Goal: Task Accomplishment & Management: Use online tool/utility

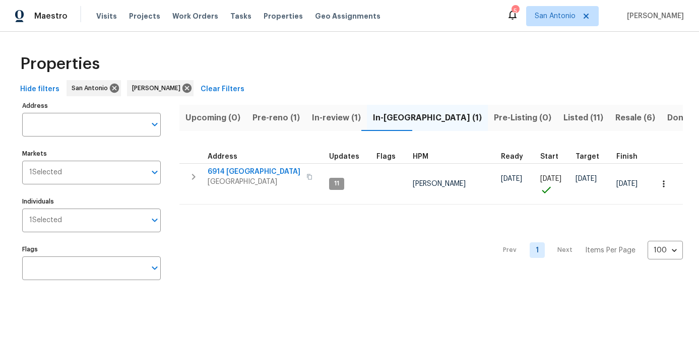
click at [270, 116] on span "Pre-reno (1)" at bounding box center [275, 118] width 47 height 14
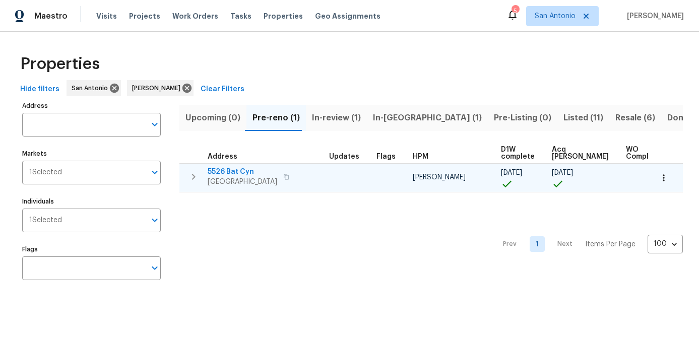
click at [229, 175] on span "5526 Bat Cyn" at bounding box center [243, 172] width 70 height 10
click at [224, 180] on span "[GEOGRAPHIC_DATA]" at bounding box center [243, 182] width 70 height 10
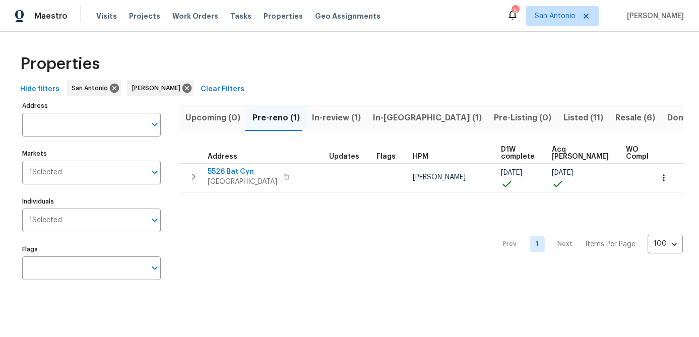
click at [388, 116] on span "In-reno (1)" at bounding box center [427, 118] width 109 height 14
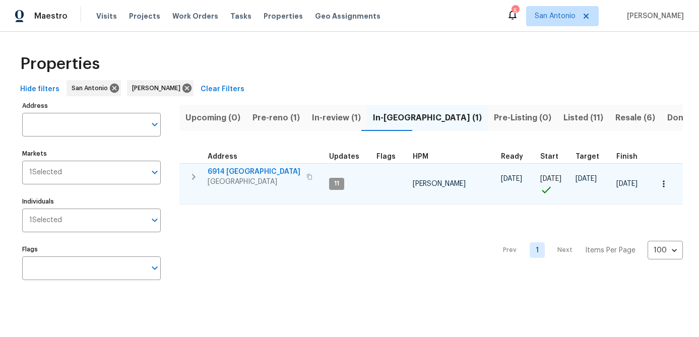
click at [224, 179] on span "San Antonio, TX 78242" at bounding box center [254, 182] width 93 height 10
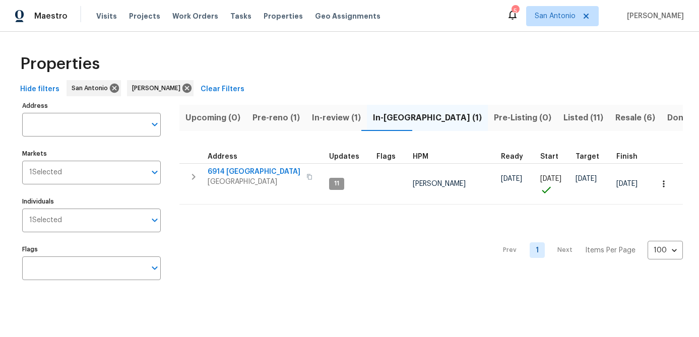
click at [275, 120] on span "Pre-reno (1)" at bounding box center [275, 118] width 47 height 14
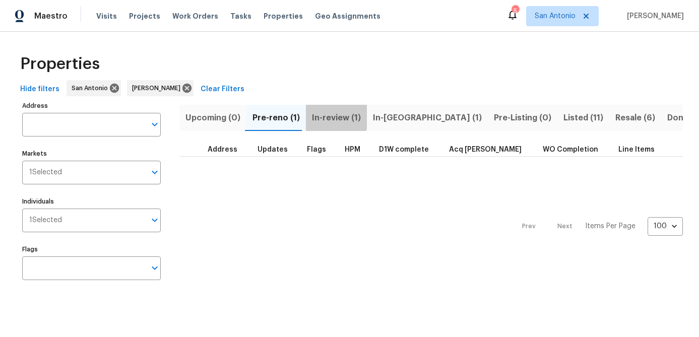
click at [330, 114] on span "In-review (1)" at bounding box center [336, 118] width 49 height 14
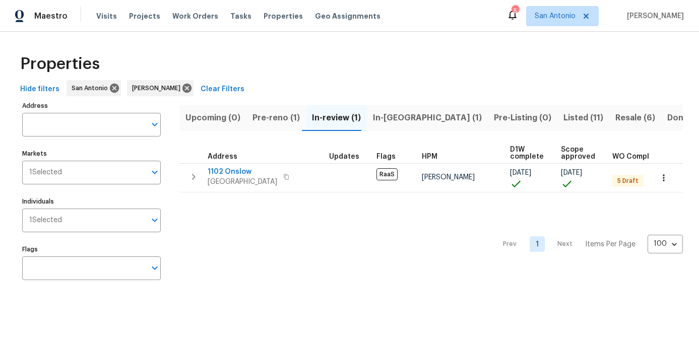
click at [277, 116] on span "Pre-reno (1)" at bounding box center [275, 118] width 47 height 14
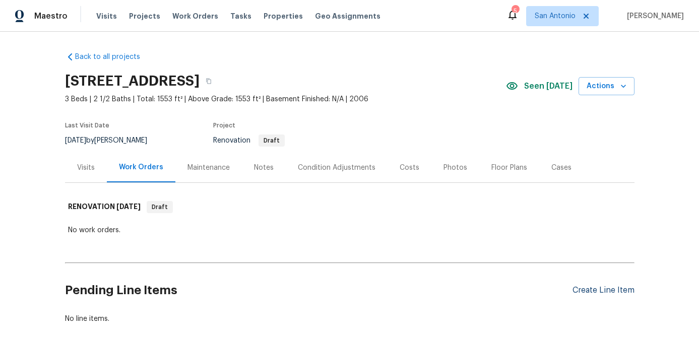
click at [607, 293] on div "Create Line Item" at bounding box center [603, 291] width 62 height 10
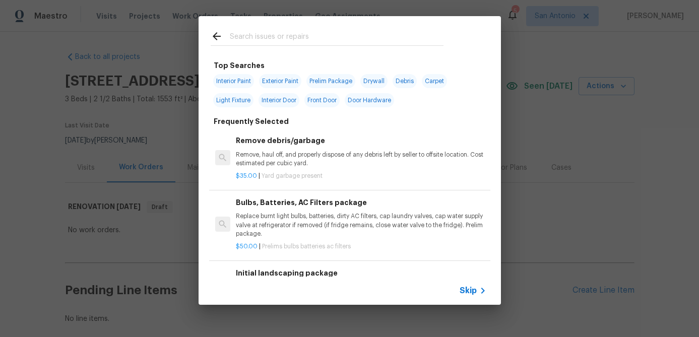
click at [475, 291] on span "Skip" at bounding box center [467, 291] width 17 height 10
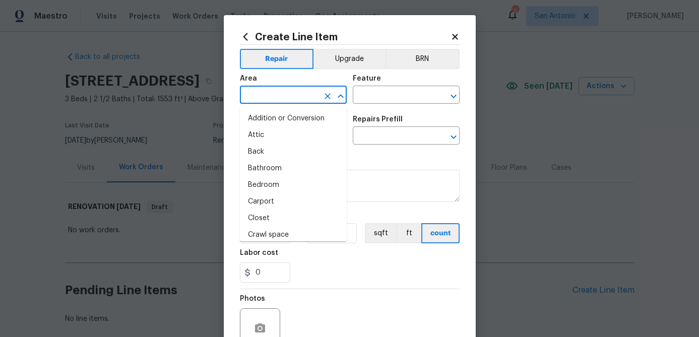
click at [282, 92] on input "text" at bounding box center [279, 96] width 79 height 16
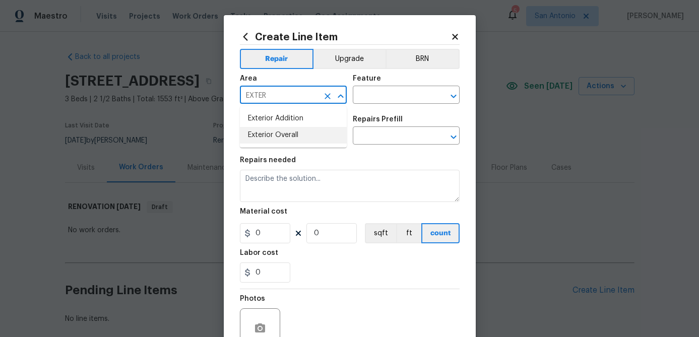
click at [279, 131] on li "Exterior Overall" at bounding box center [293, 135] width 107 height 17
type input "Exterior Overall"
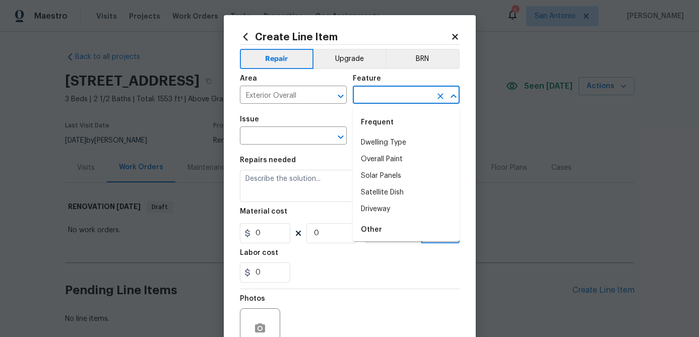
click at [383, 92] on input "text" at bounding box center [392, 96] width 79 height 16
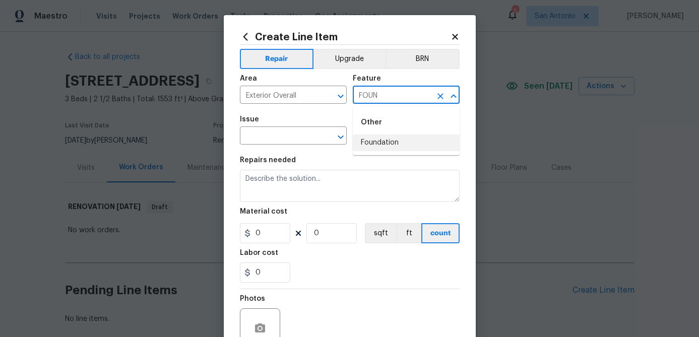
click at [387, 141] on li "Foundation" at bounding box center [406, 143] width 107 height 17
type input "Foundation"
click at [303, 139] on input "text" at bounding box center [279, 137] width 79 height 16
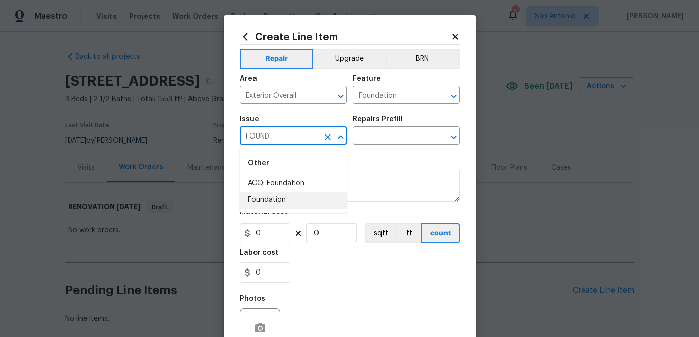
click at [286, 202] on li "Foundation" at bounding box center [293, 200] width 107 height 17
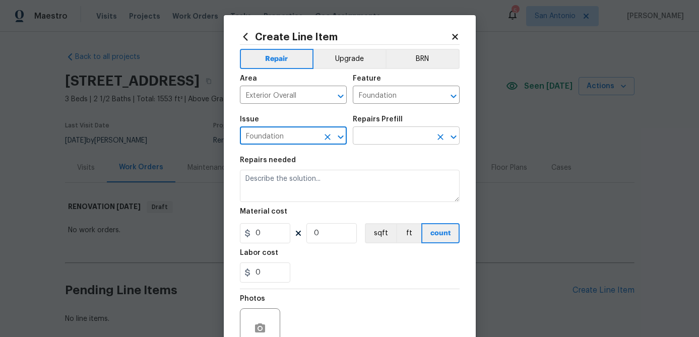
type input "Foundation"
click at [377, 137] on input "text" at bounding box center [392, 137] width 79 height 16
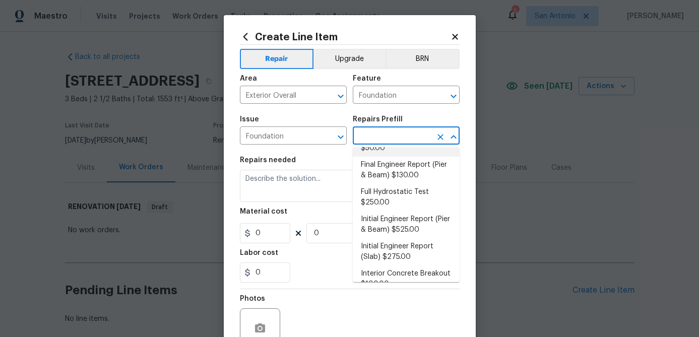
scroll to position [151, 0]
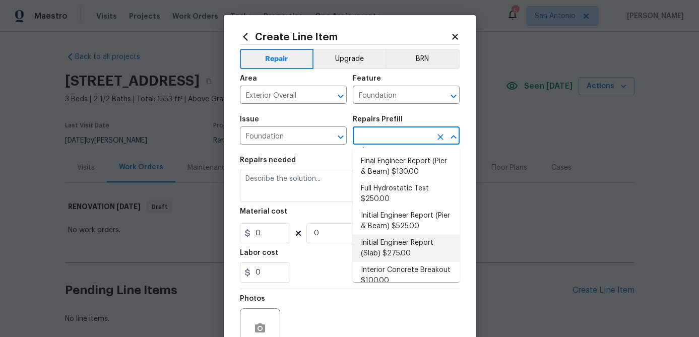
click at [384, 257] on li "Initial Engineer Report (Slab) $275.00" at bounding box center [406, 248] width 107 height 27
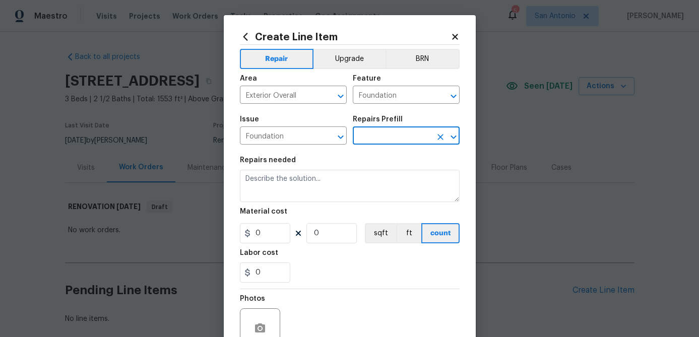
type textarea "Recieve and properly document the work needed through an engineering report pri…"
type input "1"
type input "Initial Engineer Report (Slab) $275.00"
type input "275"
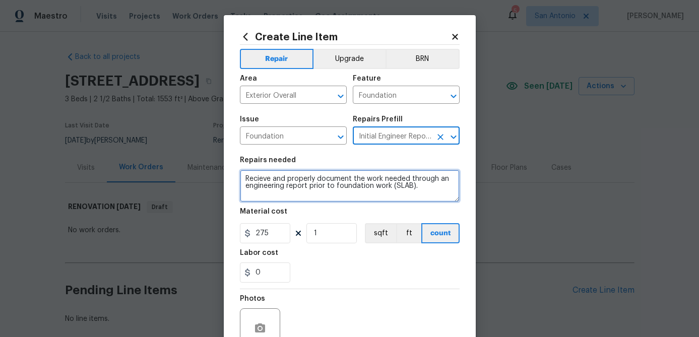
click at [261, 181] on textarea "Recieve and properly document the work needed through an engineering report pri…" at bounding box center [350, 186] width 220 height 32
click at [244, 177] on textarea "Receive and properly document the work needed through an engineering report pri…" at bounding box center [350, 186] width 220 height 32
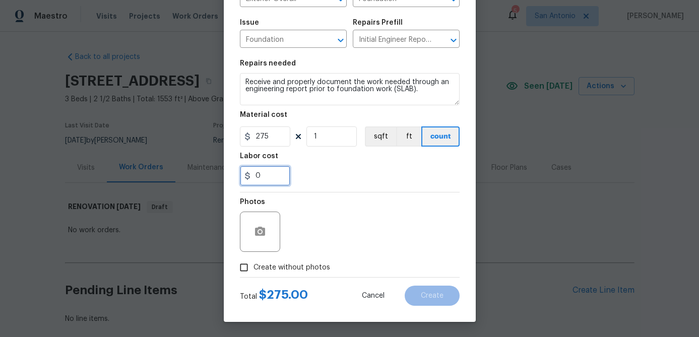
click at [260, 176] on input "0" at bounding box center [265, 176] width 50 height 20
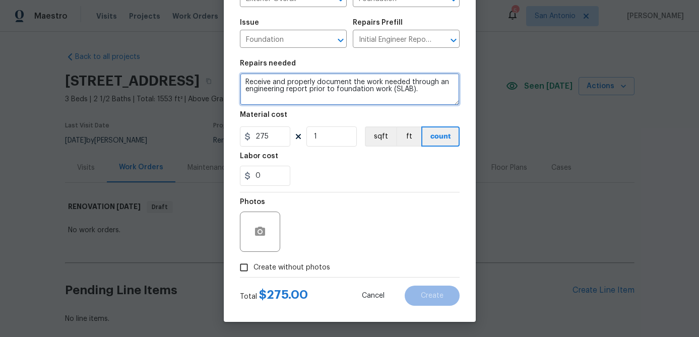
click at [240, 97] on textarea "Receive and properly document the work needed through an engineering report pri…" at bounding box center [350, 89] width 220 height 32
click at [244, 84] on textarea "Receive and properly document the work needed through an engineering report pri…" at bounding box center [350, 89] width 220 height 32
click at [246, 88] on textarea "Receive and properly document the work needed through an engineering report pri…" at bounding box center [350, 89] width 220 height 32
type textarea "Receive and properly document the work needed through an engineering report pri…"
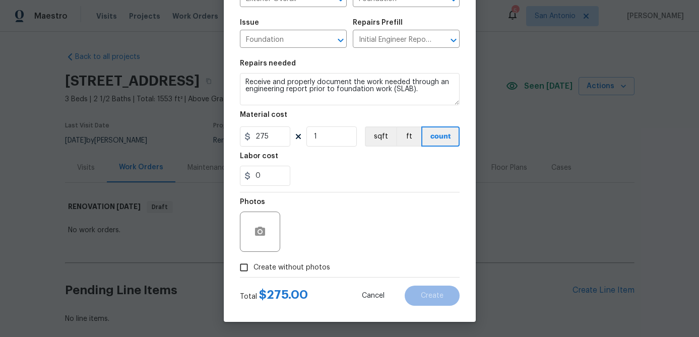
click at [248, 265] on input "Create without photos" at bounding box center [243, 267] width 19 height 19
checkbox input "true"
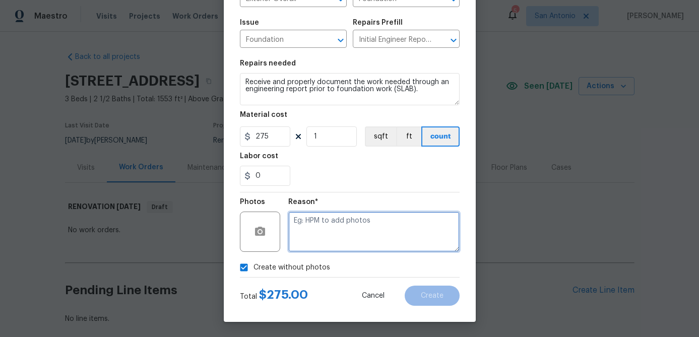
click at [301, 216] on textarea at bounding box center [373, 232] width 171 height 40
type textarea "."
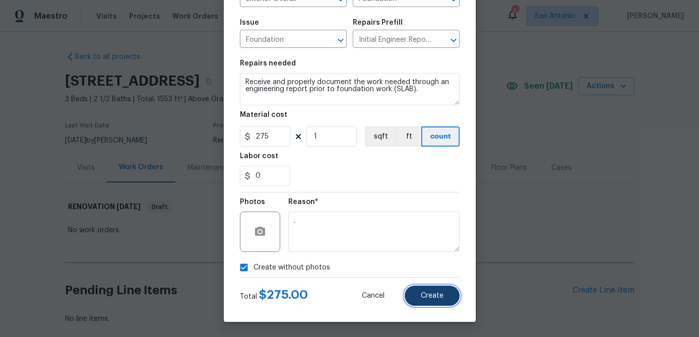
click at [430, 297] on span "Create" at bounding box center [432, 296] width 23 height 8
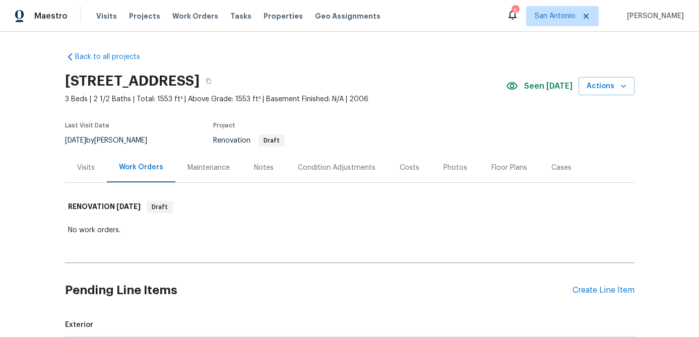
scroll to position [180, 0]
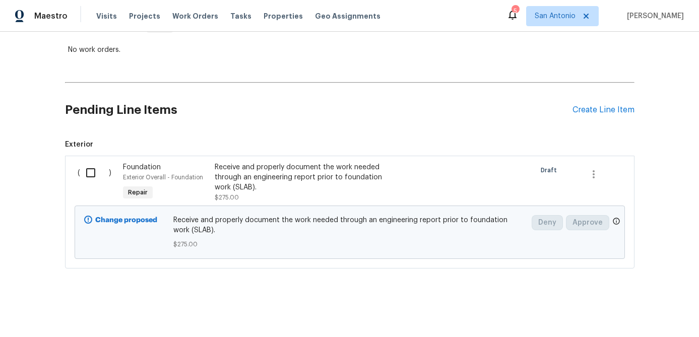
click at [244, 192] on div "Receive and properly document the work needed through an engineering report pri…" at bounding box center [303, 182] width 177 height 40
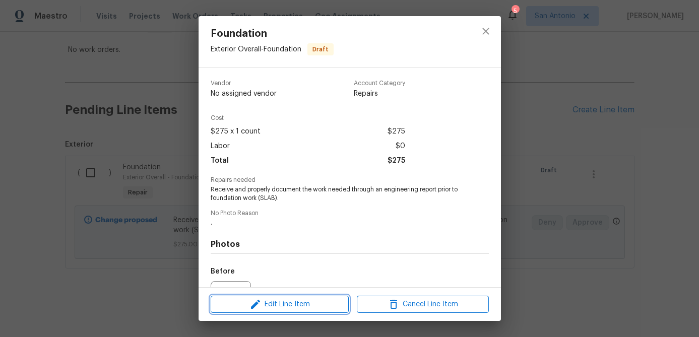
click at [290, 308] on span "Edit Line Item" at bounding box center [280, 304] width 132 height 13
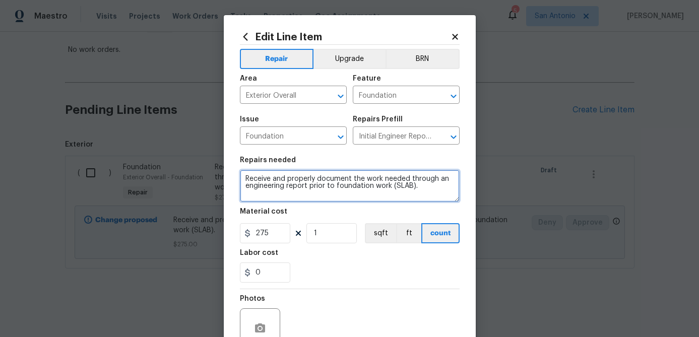
click at [245, 178] on textarea "Receive and properly document the work needed through an engineering report pri…" at bounding box center [350, 186] width 220 height 32
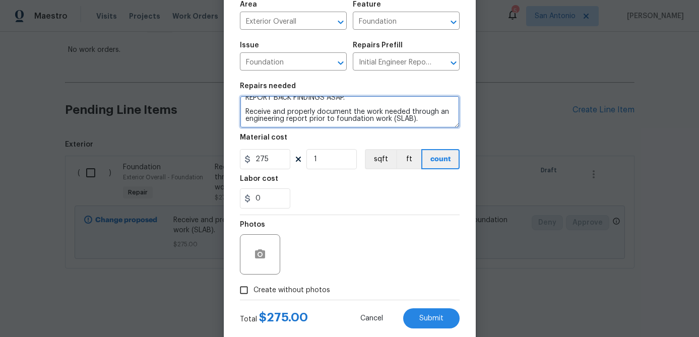
scroll to position [97, 0]
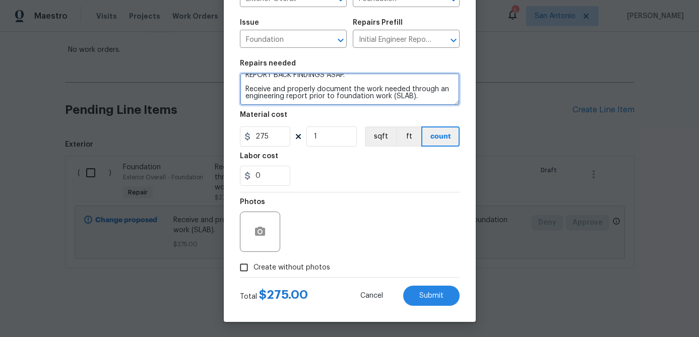
type textarea "PLEASE PERFORM A FOUNDATION INSPECTION ON THIS HOME; REPORT BACK FINDINGS ASAP.…"
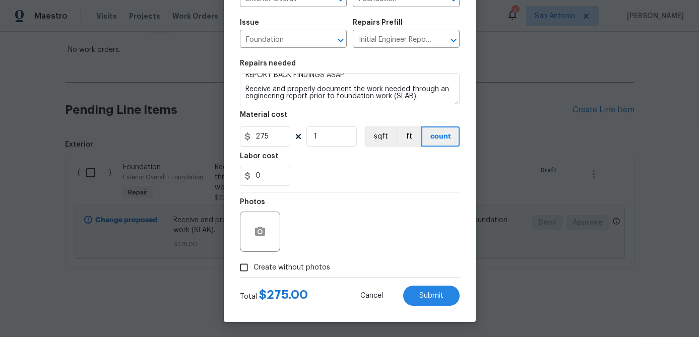
click at [243, 267] on input "Create without photos" at bounding box center [243, 267] width 19 height 19
checkbox input "true"
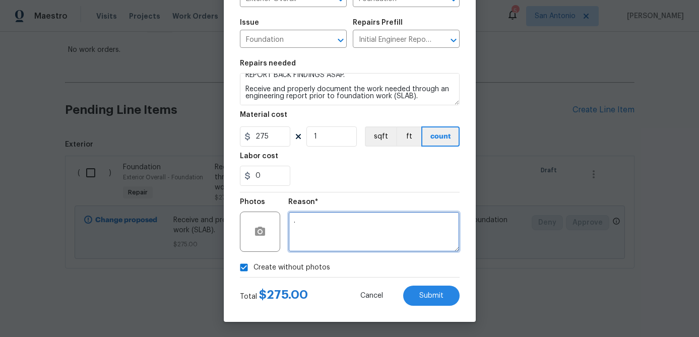
click at [311, 235] on textarea "." at bounding box center [373, 232] width 171 height 40
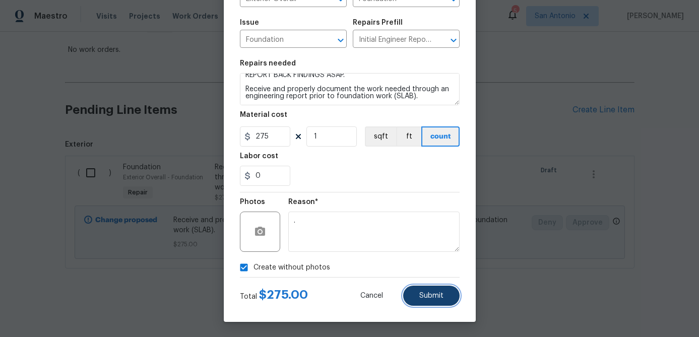
click at [424, 296] on span "Submit" at bounding box center [431, 296] width 24 height 8
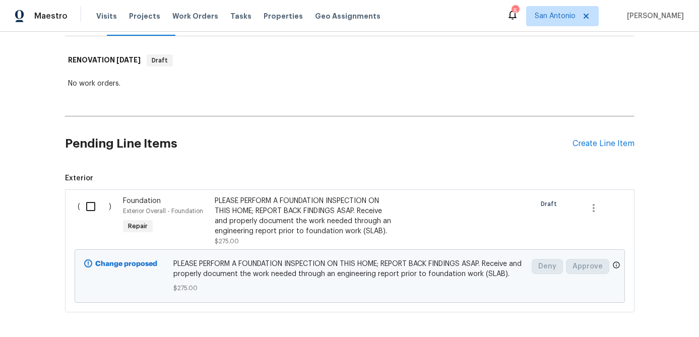
scroll to position [148, 0]
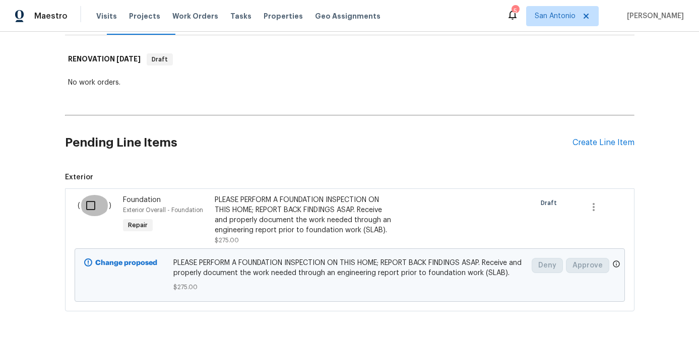
click at [94, 209] on input "checkbox" at bounding box center [94, 205] width 29 height 21
checkbox input "true"
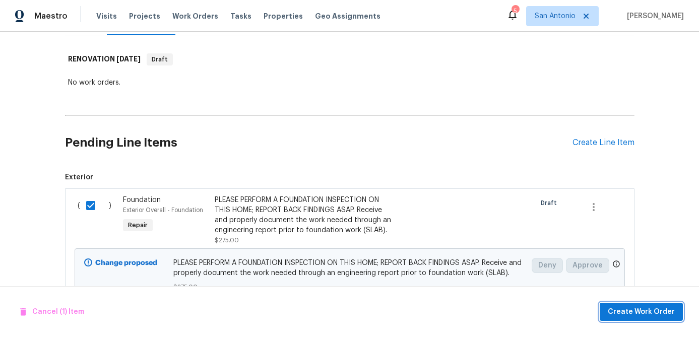
click at [624, 312] on span "Create Work Order" at bounding box center [641, 312] width 67 height 13
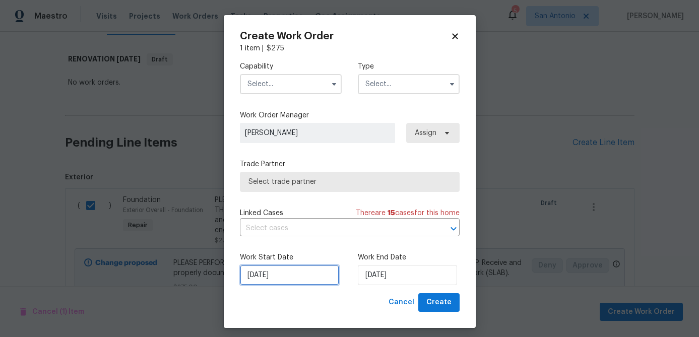
click at [286, 278] on input "[DATE]" at bounding box center [289, 275] width 99 height 20
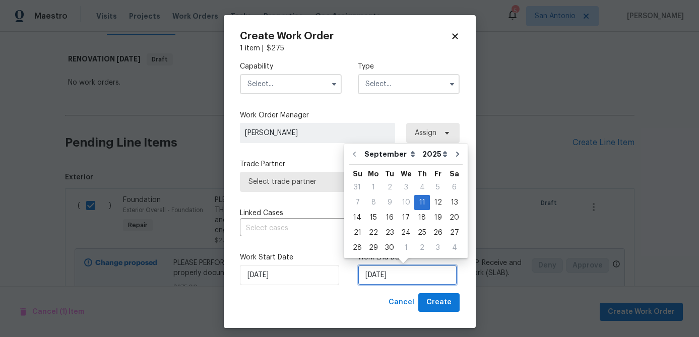
click at [416, 280] on input "[DATE]" at bounding box center [407, 275] width 99 height 20
click at [451, 205] on div "13" at bounding box center [454, 202] width 17 height 14
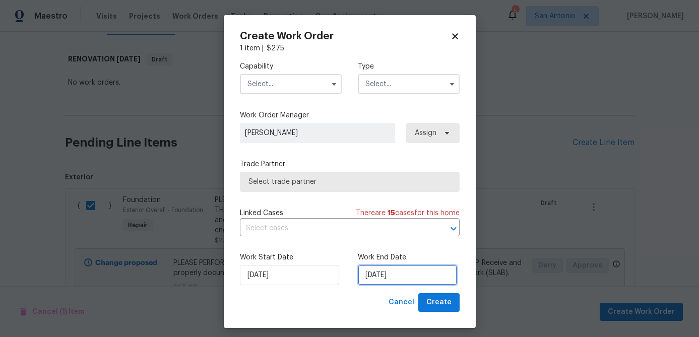
click at [415, 275] on input "9/13/2025" at bounding box center [407, 275] width 99 height 20
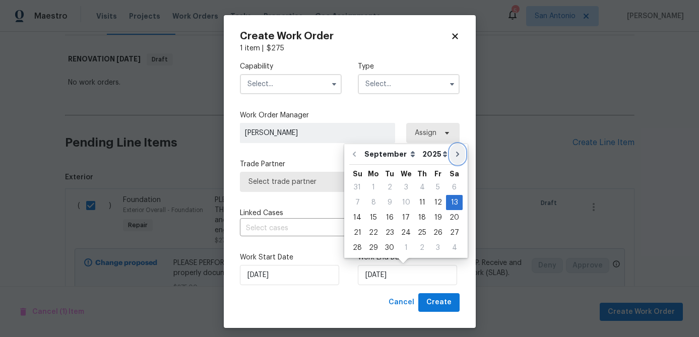
click at [456, 153] on icon "Go to next month" at bounding box center [457, 154] width 3 height 5
type input "10/13/2025"
select select "9"
click at [452, 205] on div "11" at bounding box center [454, 202] width 16 height 14
type input "[DATE]"
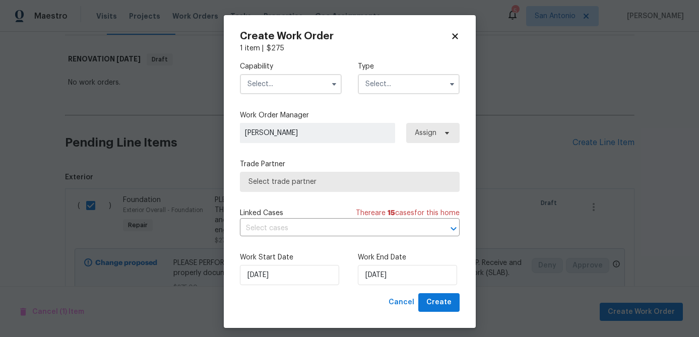
click at [275, 91] on input "text" at bounding box center [291, 84] width 102 height 20
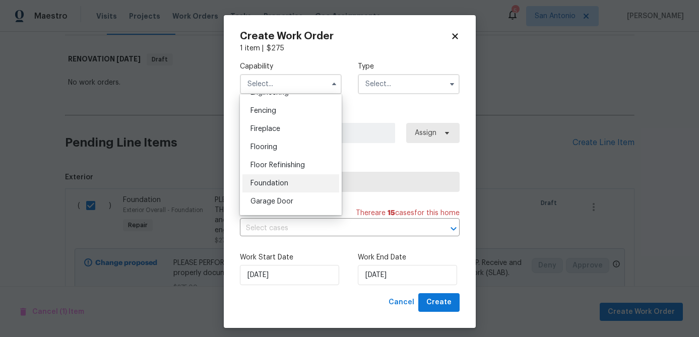
scroll to position [356, 0]
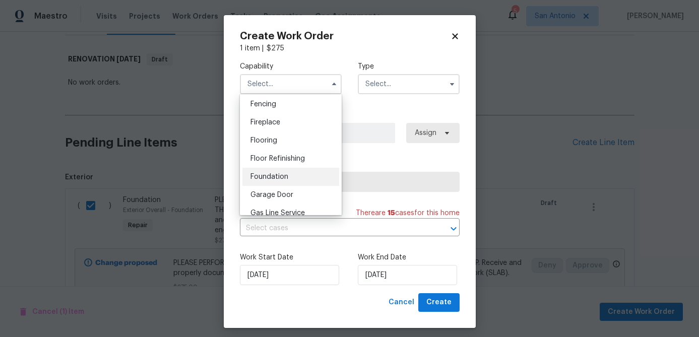
click at [274, 177] on span "Foundation" at bounding box center [269, 176] width 38 height 7
type input "Foundation"
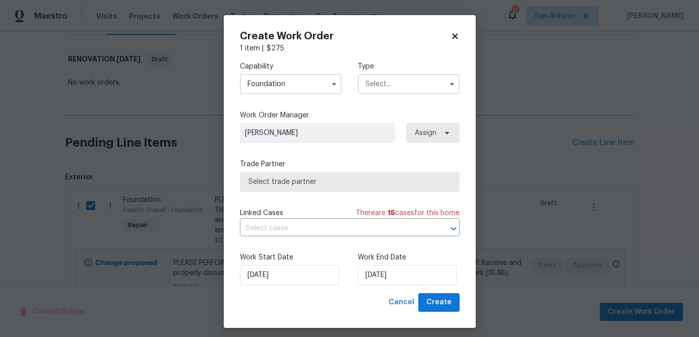
click at [409, 87] on input "text" at bounding box center [409, 84] width 102 height 20
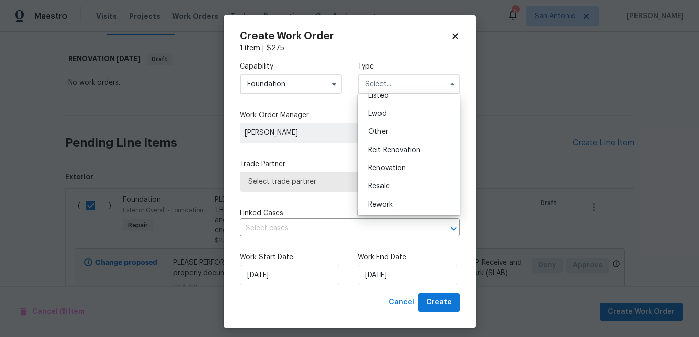
scroll to position [108, 0]
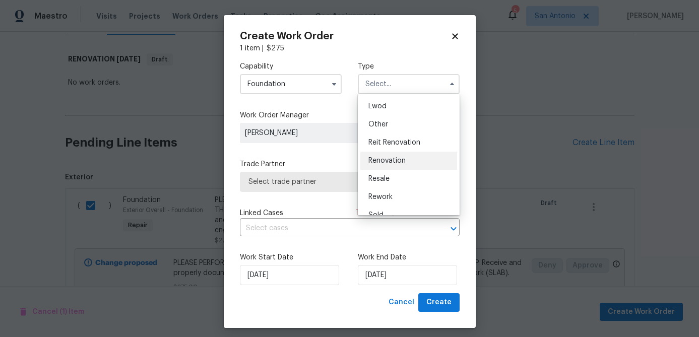
click at [391, 163] on span "Renovation" at bounding box center [386, 160] width 37 height 7
type input "Renovation"
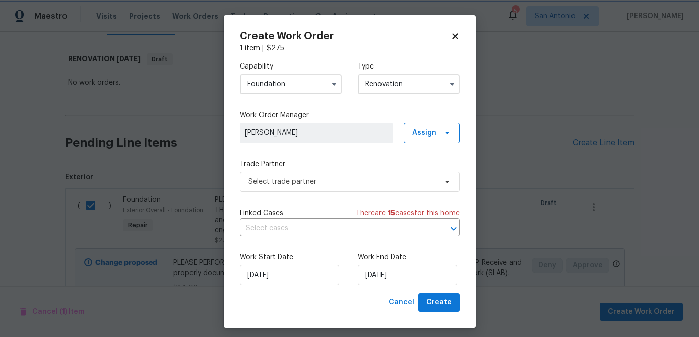
scroll to position [0, 0]
click at [365, 186] on span "Select trade partner" at bounding box center [342, 182] width 188 height 10
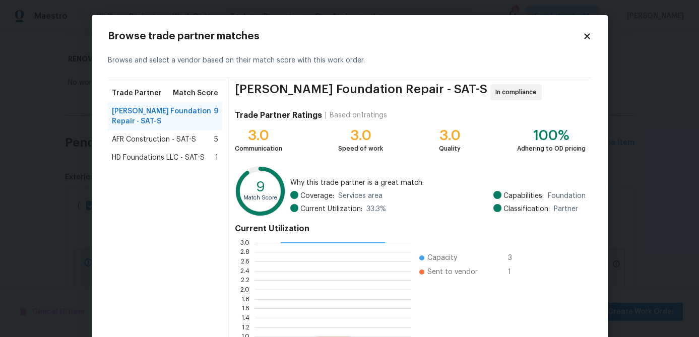
scroll to position [9, 0]
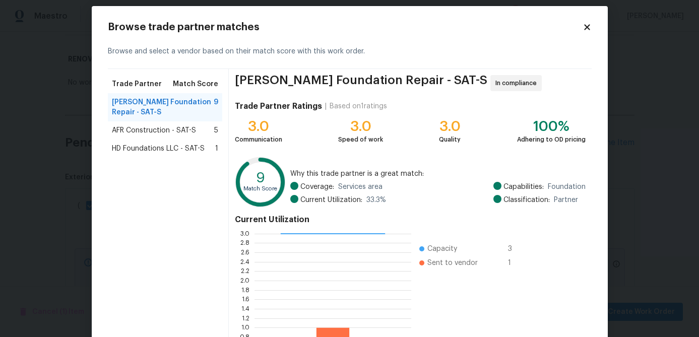
click at [134, 134] on span "AFR Construction - SAT-S" at bounding box center [154, 130] width 84 height 10
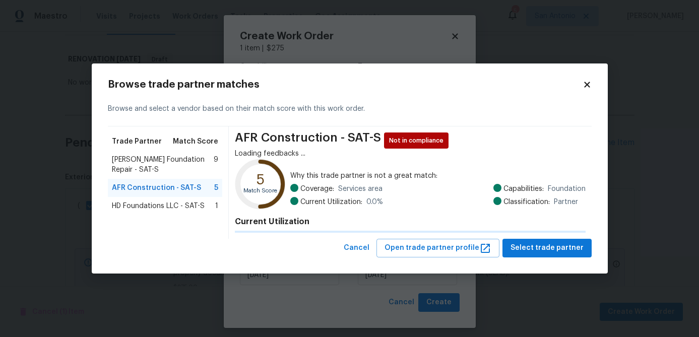
scroll to position [0, 0]
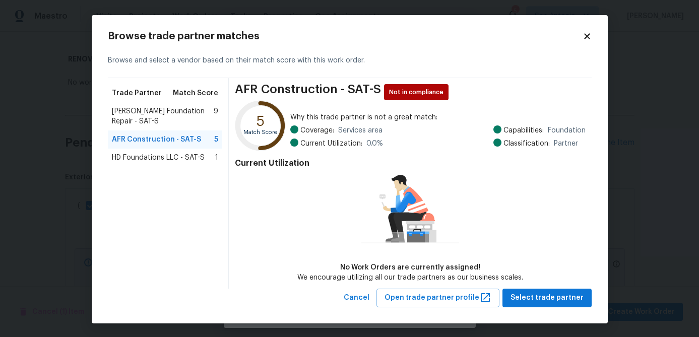
click at [139, 156] on span "HD Foundations LLC - SAT-S" at bounding box center [158, 158] width 93 height 10
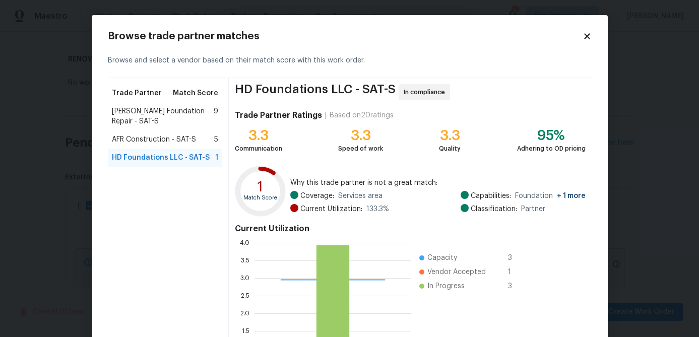
scroll to position [107, 0]
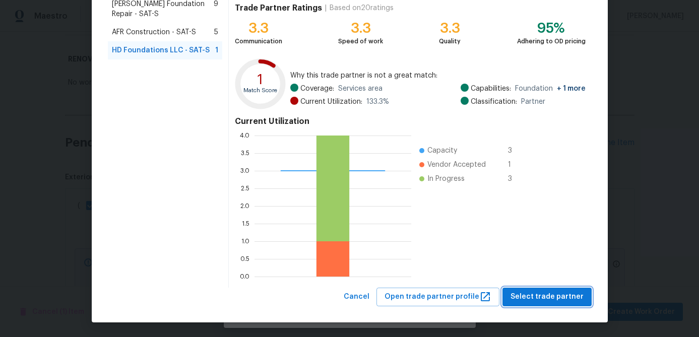
click at [556, 301] on span "Select trade partner" at bounding box center [546, 297] width 73 height 13
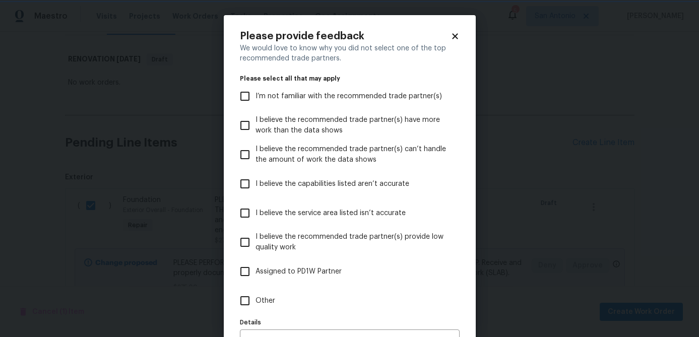
scroll to position [0, 0]
click at [453, 34] on icon at bounding box center [455, 36] width 6 height 6
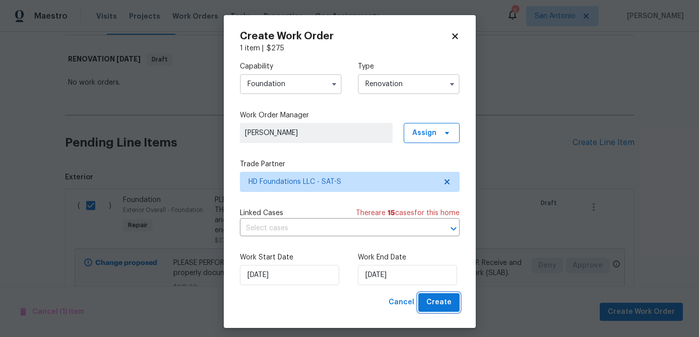
click at [437, 308] on span "Create" at bounding box center [438, 302] width 25 height 13
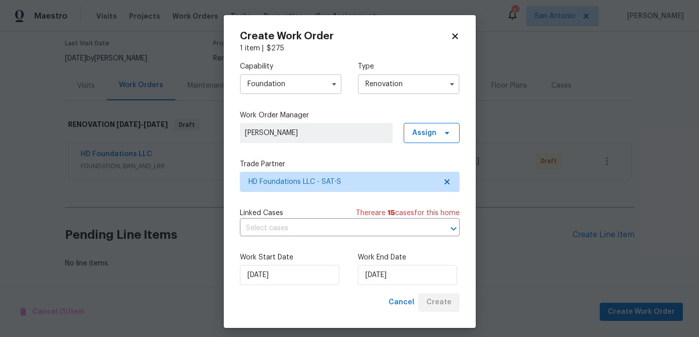
scroll to position [82, 0]
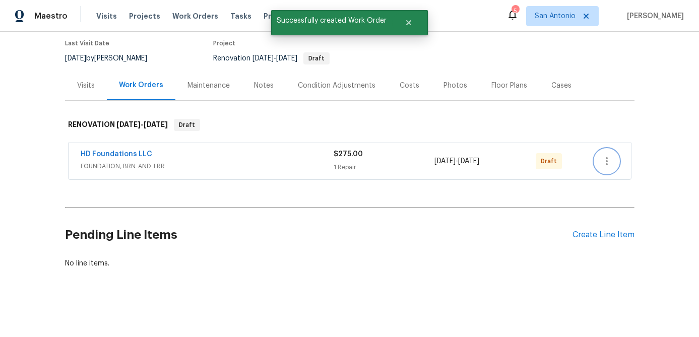
click at [609, 163] on icon "button" at bounding box center [607, 161] width 12 height 12
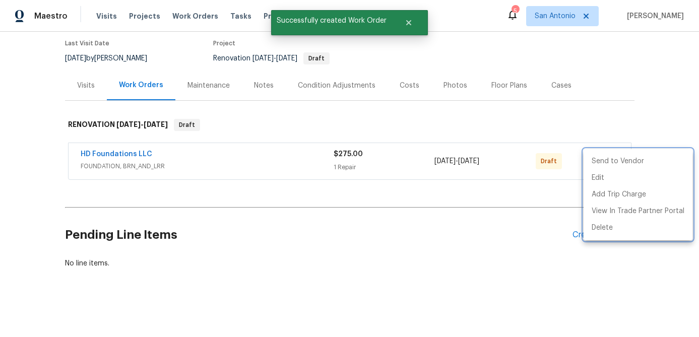
click at [283, 246] on div at bounding box center [349, 168] width 699 height 337
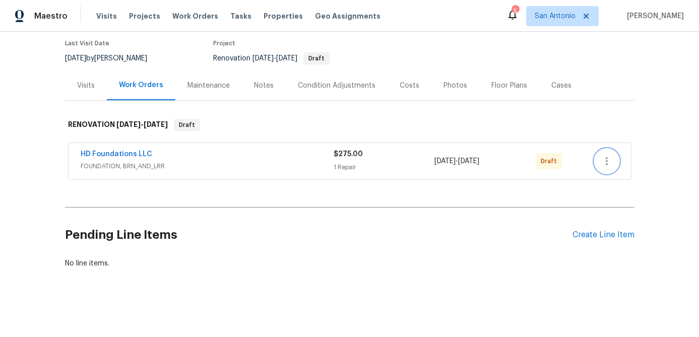
click at [611, 160] on icon "button" at bounding box center [607, 161] width 12 height 12
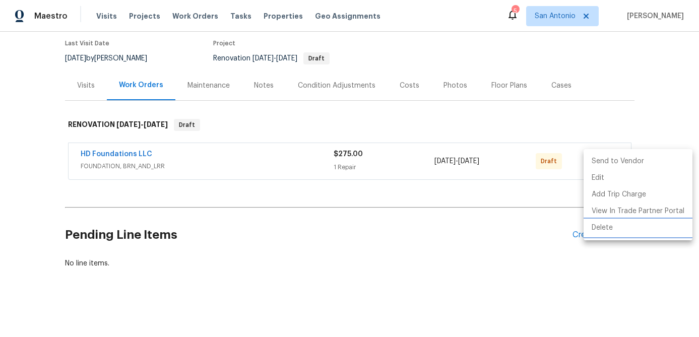
click at [599, 230] on li "Delete" at bounding box center [637, 228] width 109 height 17
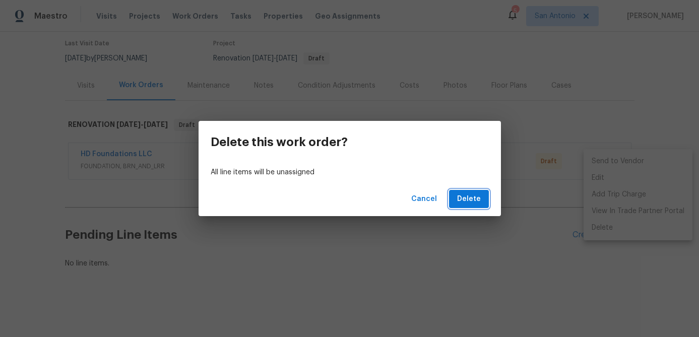
click at [476, 201] on span "Delete" at bounding box center [469, 199] width 24 height 13
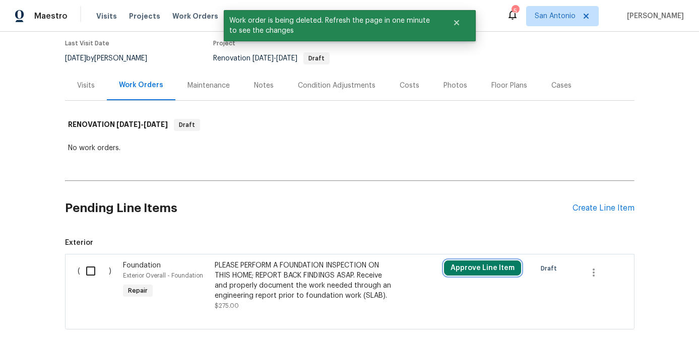
click at [479, 271] on button "Approve Line Item" at bounding box center [482, 267] width 77 height 15
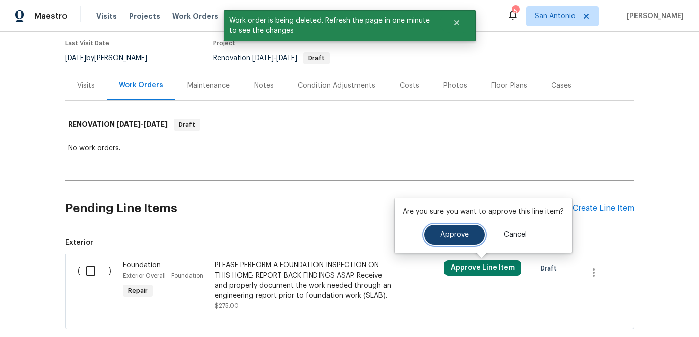
click at [442, 242] on button "Approve" at bounding box center [454, 235] width 60 height 20
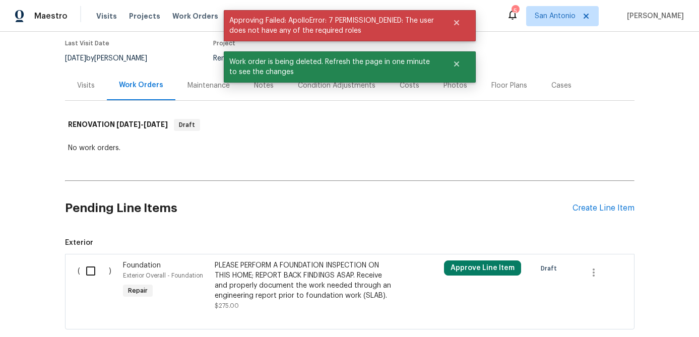
click at [98, 273] on input "checkbox" at bounding box center [94, 270] width 29 height 21
checkbox input "true"
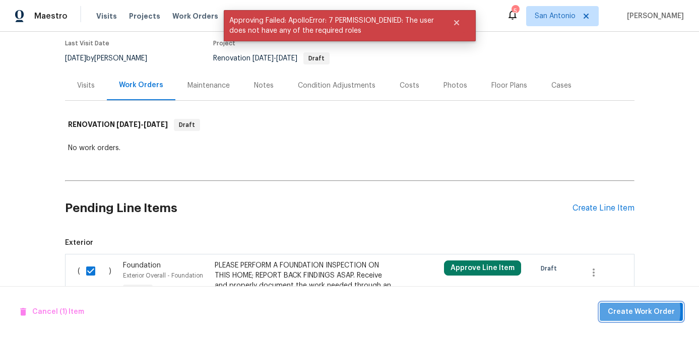
click at [628, 310] on span "Create Work Order" at bounding box center [641, 312] width 67 height 13
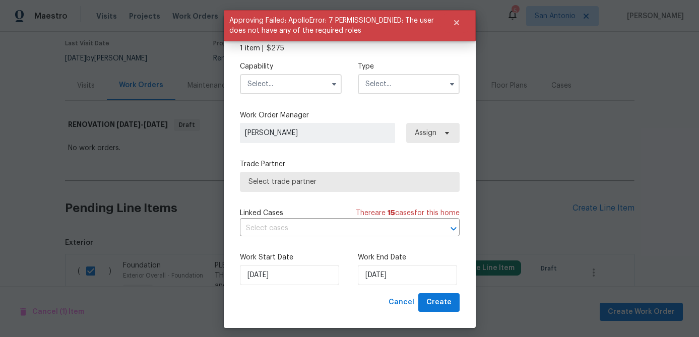
click at [288, 83] on input "text" at bounding box center [291, 84] width 102 height 20
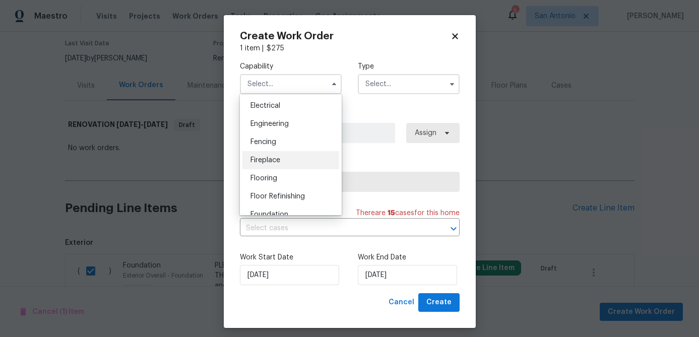
scroll to position [340, 0]
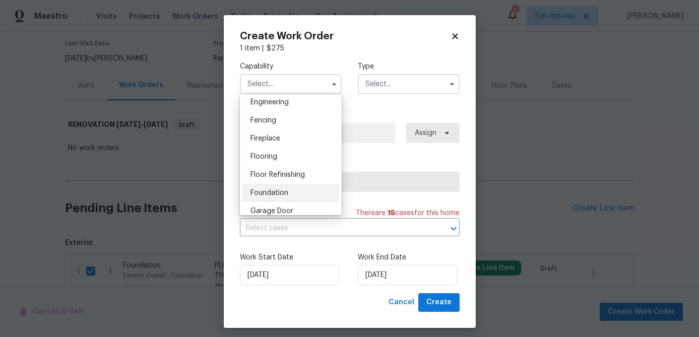
click at [267, 193] on span "Foundation" at bounding box center [269, 192] width 38 height 7
type input "Foundation"
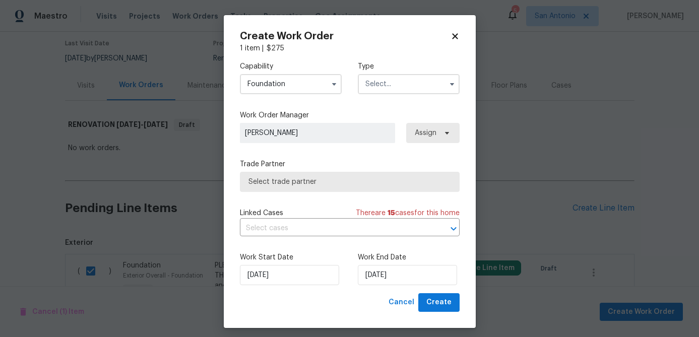
click at [401, 80] on input "text" at bounding box center [409, 84] width 102 height 20
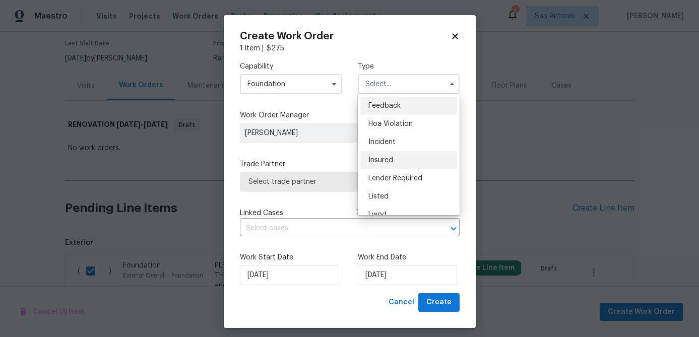
scroll to position [120, 0]
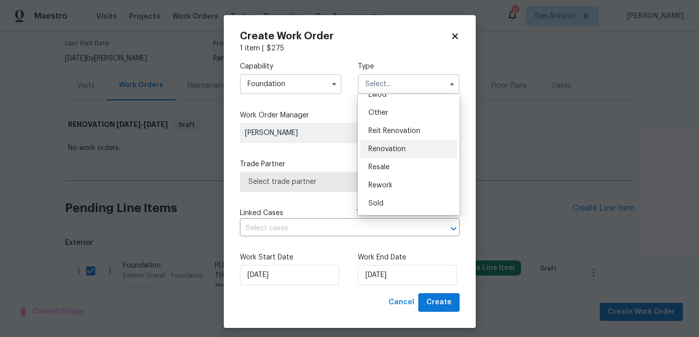
click at [397, 150] on span "Renovation" at bounding box center [386, 149] width 37 height 7
type input "Renovation"
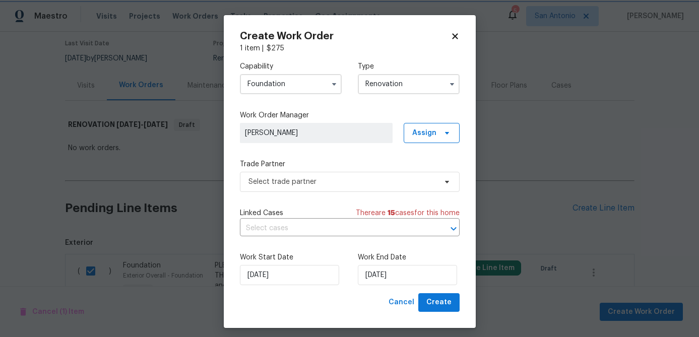
scroll to position [0, 0]
click at [345, 188] on span "Select trade partner" at bounding box center [350, 182] width 220 height 20
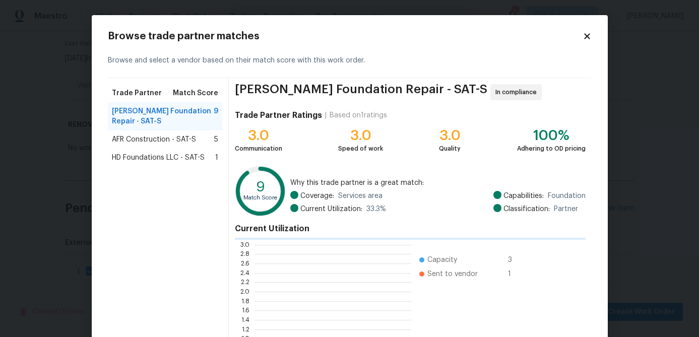
scroll to position [141, 157]
click at [155, 157] on span "HD Foundations LLC - SAT-S" at bounding box center [158, 158] width 93 height 10
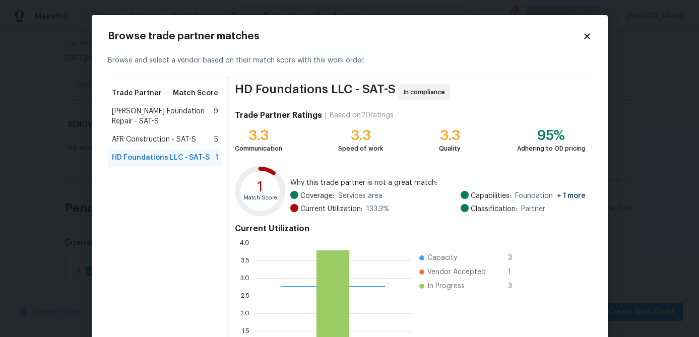
scroll to position [107, 0]
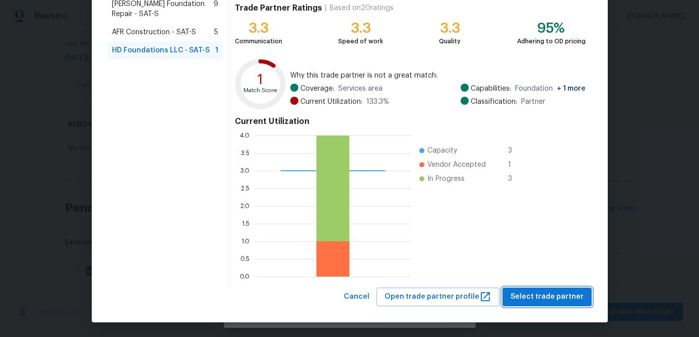
click at [550, 293] on span "Select trade partner" at bounding box center [546, 297] width 73 height 13
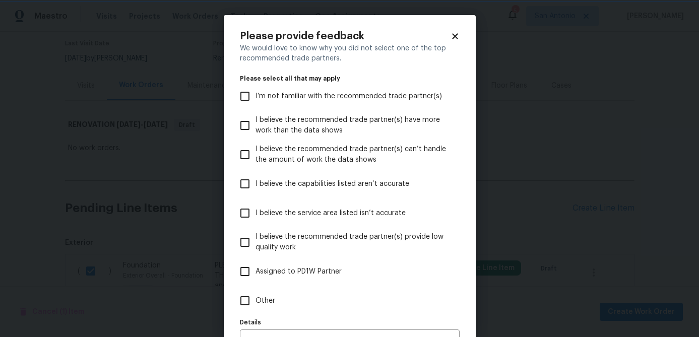
scroll to position [0, 0]
click at [459, 34] on div "Please provide feedback We would love to know why you did not select one of the…" at bounding box center [350, 199] width 252 height 369
click at [452, 34] on icon at bounding box center [455, 36] width 6 height 6
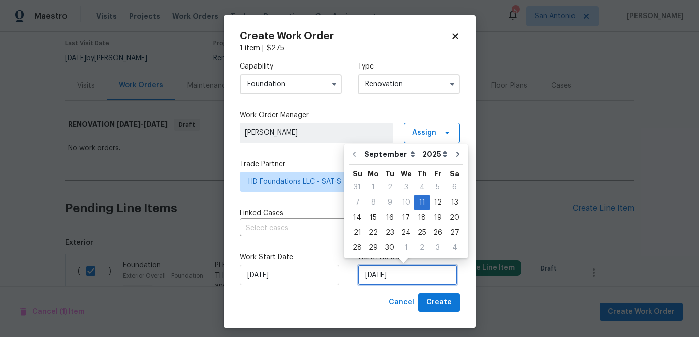
click at [419, 280] on input "[DATE]" at bounding box center [407, 275] width 99 height 20
click at [456, 152] on button "Go to next month" at bounding box center [457, 154] width 15 height 20
type input "[DATE]"
select select "9"
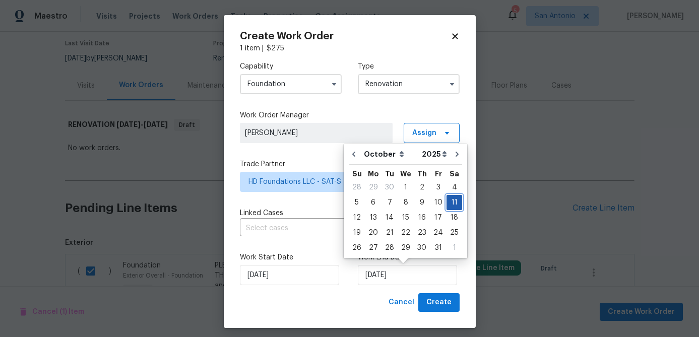
click at [450, 202] on div "11" at bounding box center [454, 202] width 16 height 14
click at [440, 298] on span "Create" at bounding box center [438, 302] width 25 height 13
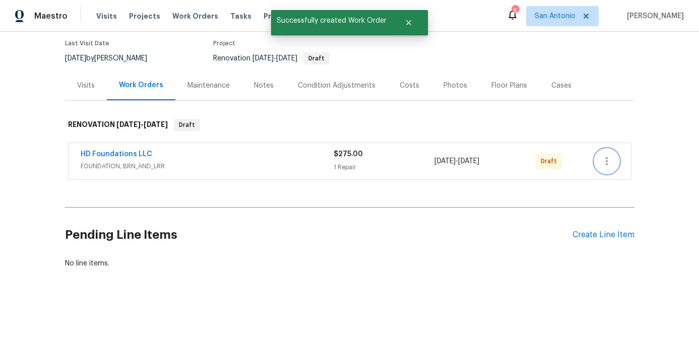
click at [609, 165] on icon "button" at bounding box center [607, 161] width 12 height 12
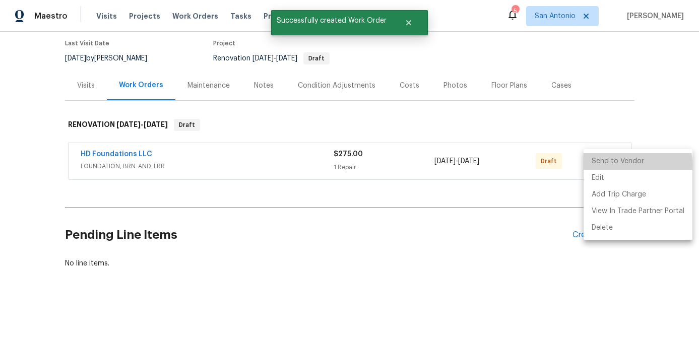
click at [609, 165] on li "Send to Vendor" at bounding box center [637, 161] width 109 height 17
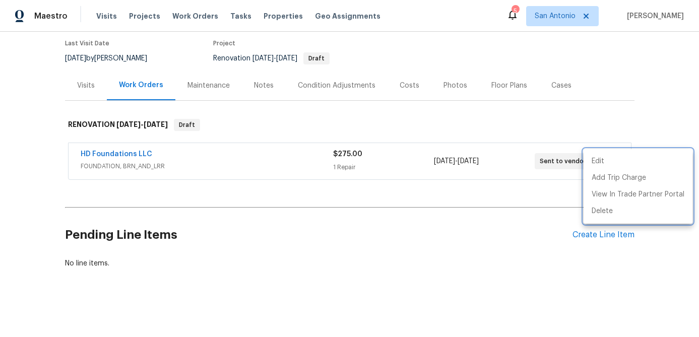
click at [213, 160] on div at bounding box center [349, 168] width 699 height 337
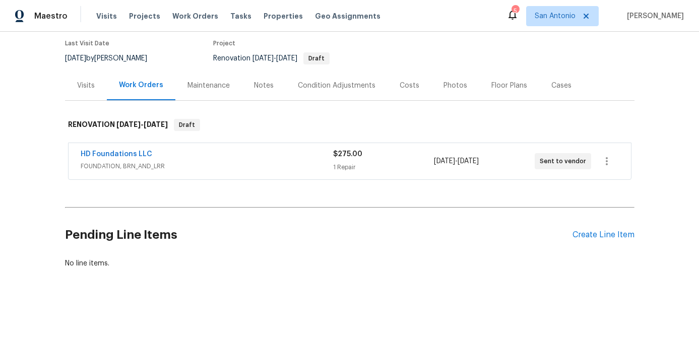
click at [213, 160] on div "HD Foundations LLC" at bounding box center [207, 155] width 252 height 12
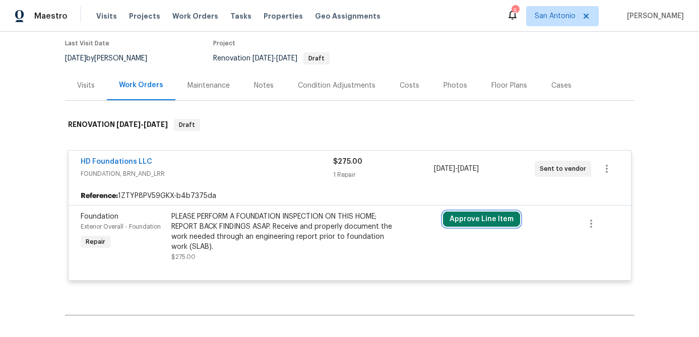
click at [470, 222] on button "Approve Line Item" at bounding box center [481, 219] width 77 height 15
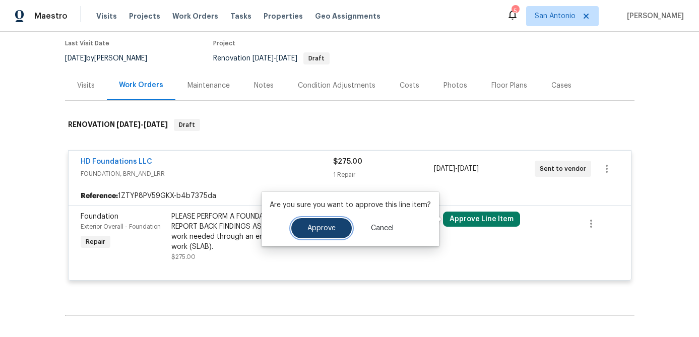
click at [330, 234] on button "Approve" at bounding box center [321, 228] width 60 height 20
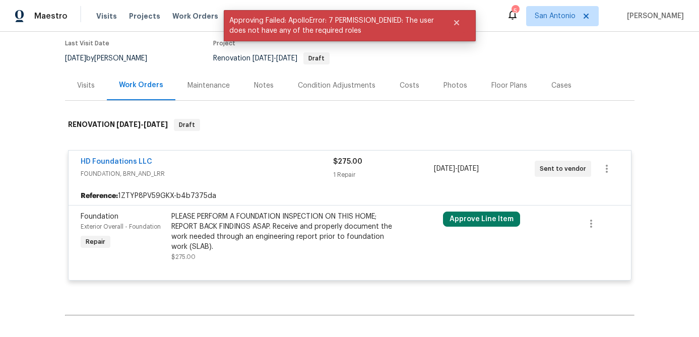
click at [287, 175] on span "FOUNDATION, BRN_AND_LRR" at bounding box center [207, 174] width 252 height 10
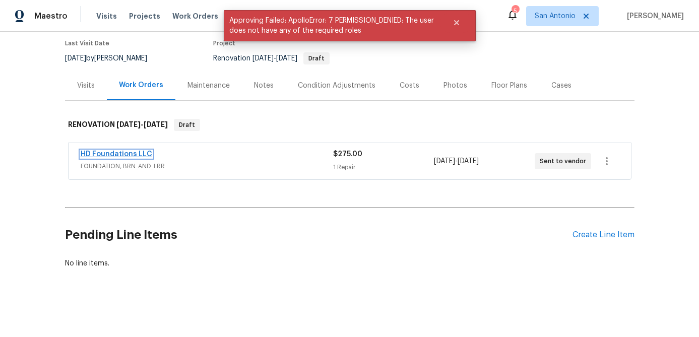
click at [119, 151] on link "HD Foundations LLC" at bounding box center [117, 154] width 72 height 7
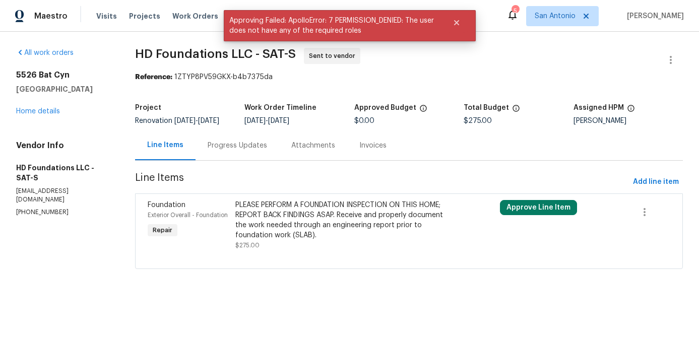
click at [216, 151] on div "Progress Updates" at bounding box center [237, 146] width 59 height 10
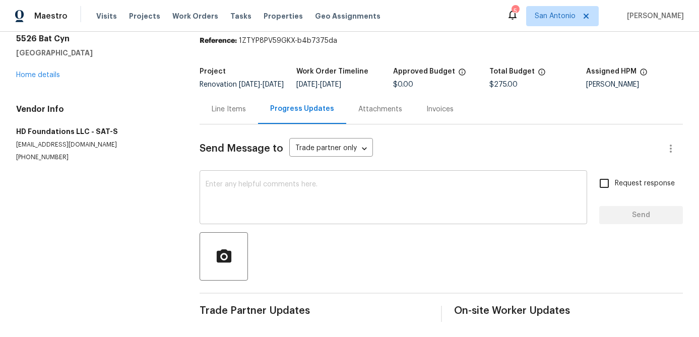
scroll to position [44, 0]
click at [245, 181] on textarea at bounding box center [393, 197] width 375 height 35
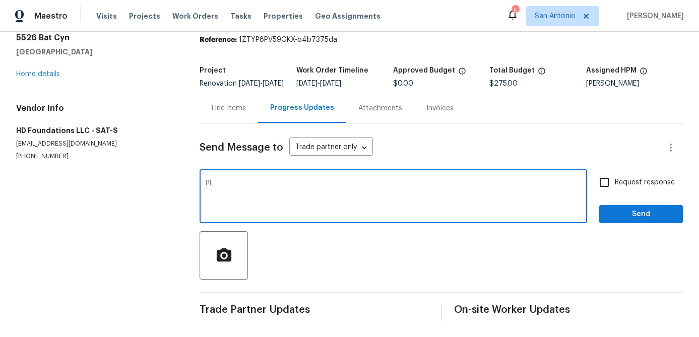
type textarea "P"
type textarea "Hunter...please schedule this foundation inspection ASAP. Thank you."
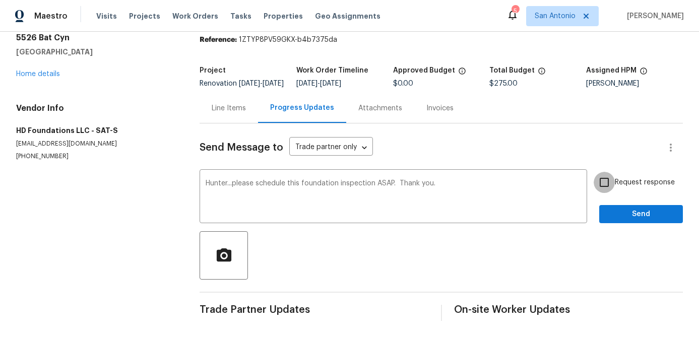
click at [604, 184] on input "Request response" at bounding box center [604, 182] width 21 height 21
checkbox input "true"
click at [625, 216] on span "Send" at bounding box center [641, 214] width 68 height 13
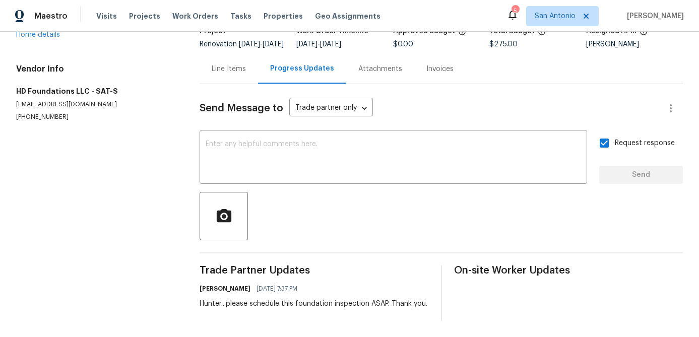
scroll to position [0, 0]
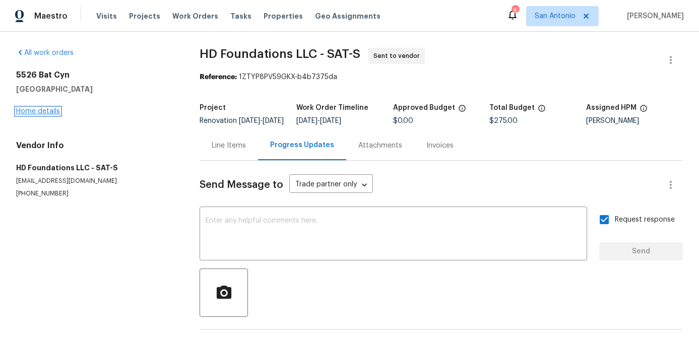
click at [36, 113] on link "Home details" at bounding box center [38, 111] width 44 height 7
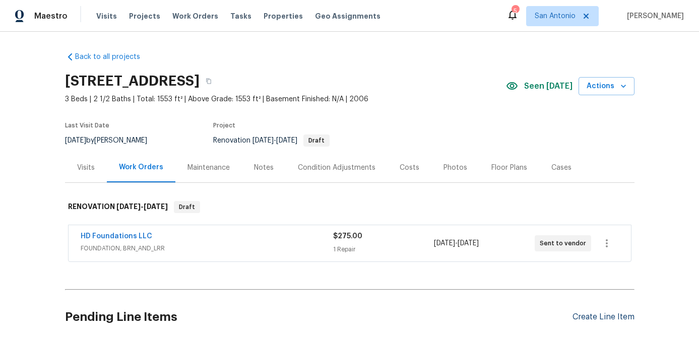
click at [589, 318] on div "Create Line Item" at bounding box center [603, 317] width 62 height 10
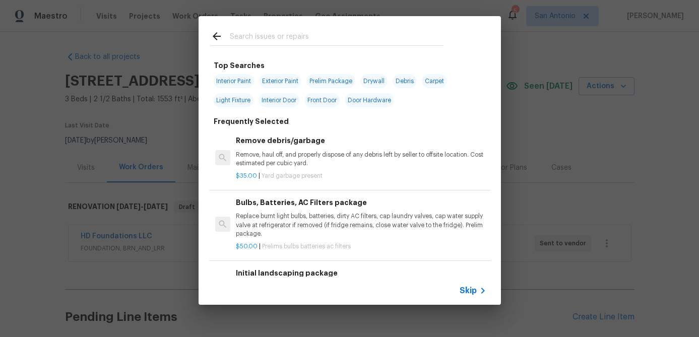
click at [471, 292] on span "Skip" at bounding box center [467, 291] width 17 height 10
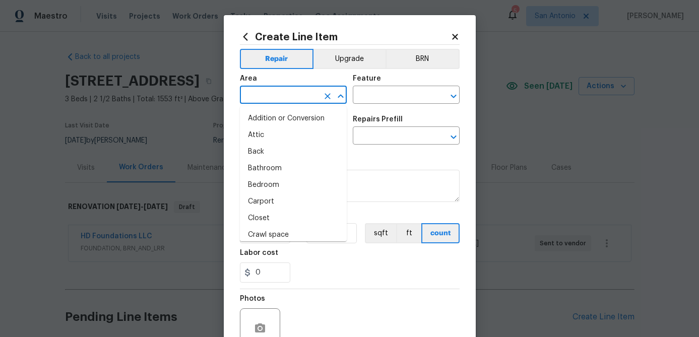
click at [266, 96] on input "text" at bounding box center [279, 96] width 79 height 16
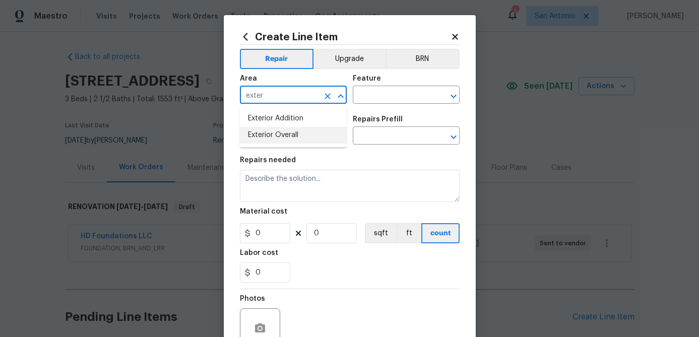
click at [268, 140] on li "Exterior Overall" at bounding box center [293, 135] width 107 height 17
type input "Exterior Overall"
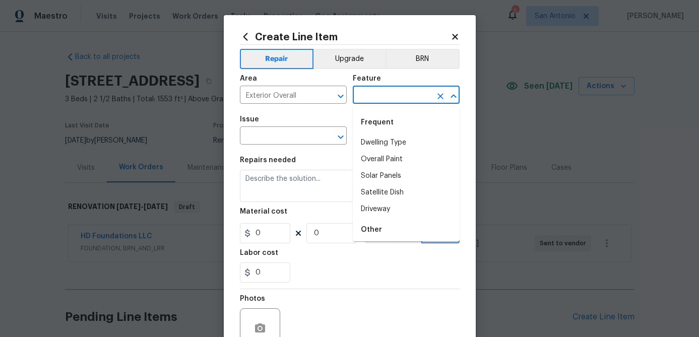
click at [374, 95] on input "text" at bounding box center [392, 96] width 79 height 16
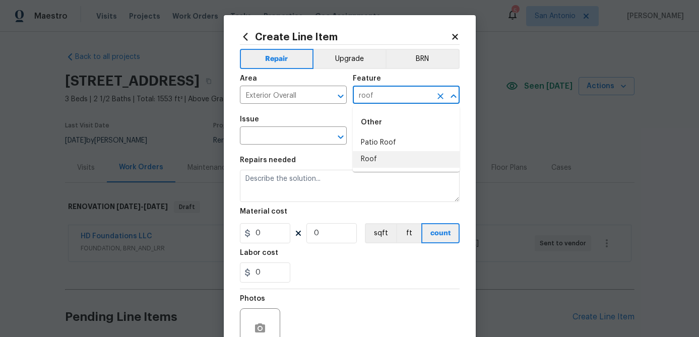
click at [372, 165] on li "Roof" at bounding box center [406, 159] width 107 height 17
type input "Roof"
click at [293, 141] on input "text" at bounding box center [279, 137] width 79 height 16
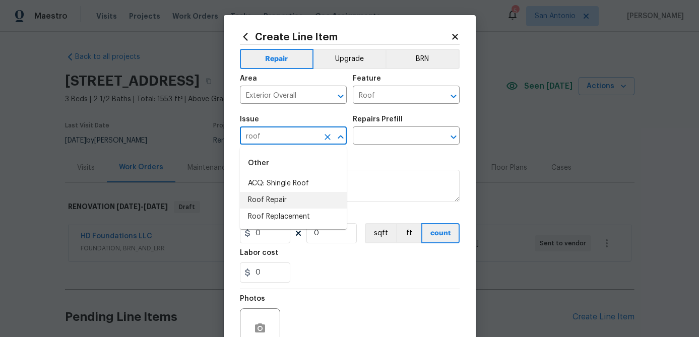
click at [270, 202] on li "Roof Repair" at bounding box center [293, 200] width 107 height 17
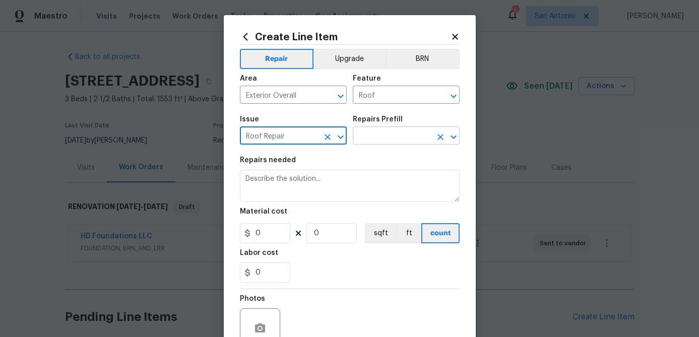
type input "Roof Repair"
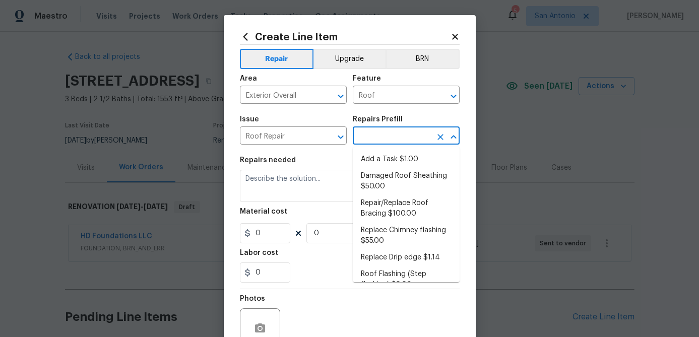
click at [382, 137] on input "text" at bounding box center [392, 137] width 79 height 16
click at [382, 154] on li "Add a Task $1.00" at bounding box center [406, 159] width 107 height 17
type input "Eaves and Trim"
type input "Add a Task $1.00"
type textarea "HPM to detail"
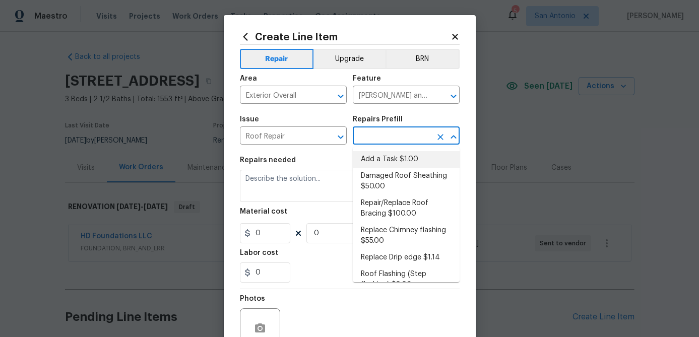
type input "1"
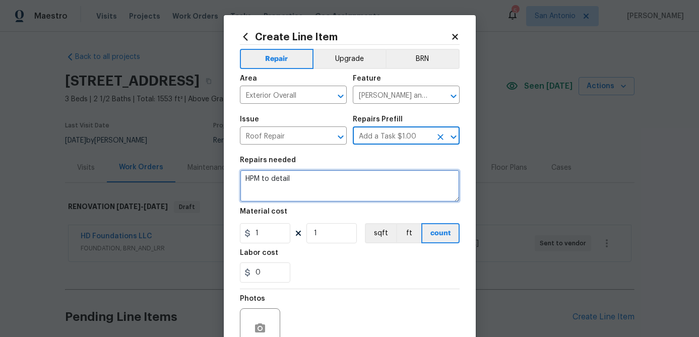
click at [298, 177] on textarea "HPM to detail" at bounding box center [350, 186] width 220 height 32
type textarea "H"
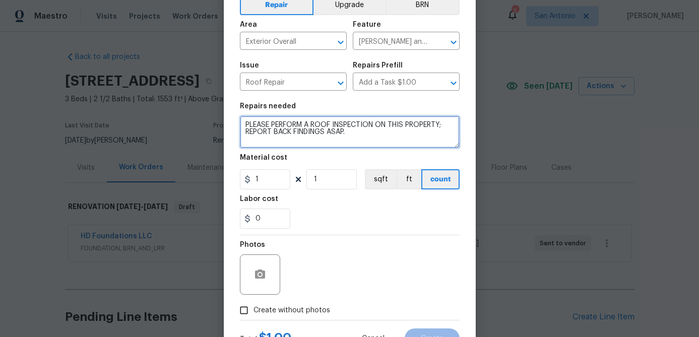
scroll to position [97, 0]
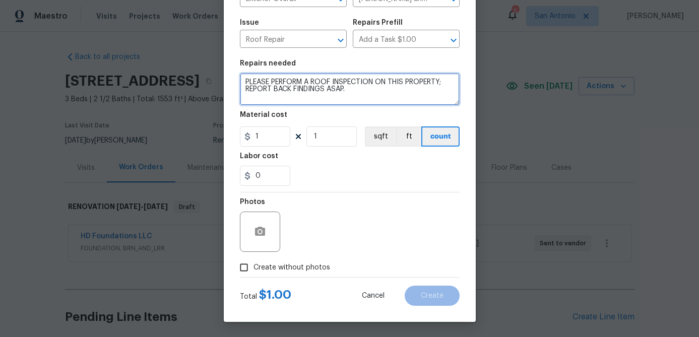
type textarea "PLEASE PERFORM A ROOF INSPECTION ON THIS PROPERTY; REPORT BACK FINDINGS ASAP."
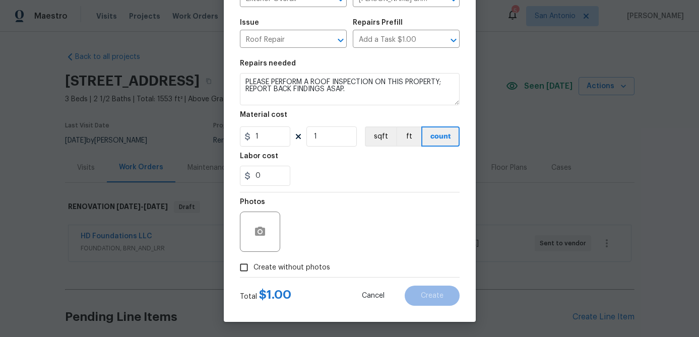
click at [241, 270] on input "Create without photos" at bounding box center [243, 267] width 19 height 19
checkbox input "true"
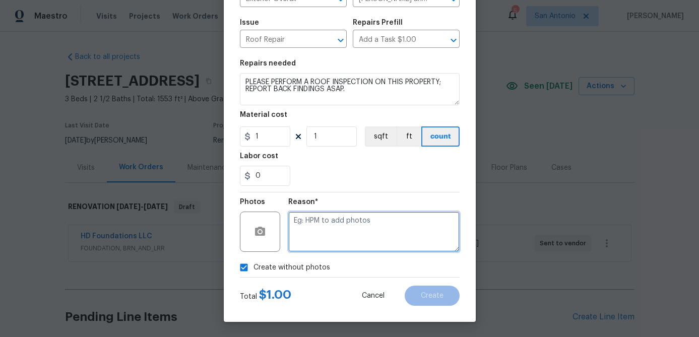
click at [322, 238] on textarea at bounding box center [373, 232] width 171 height 40
type textarea "."
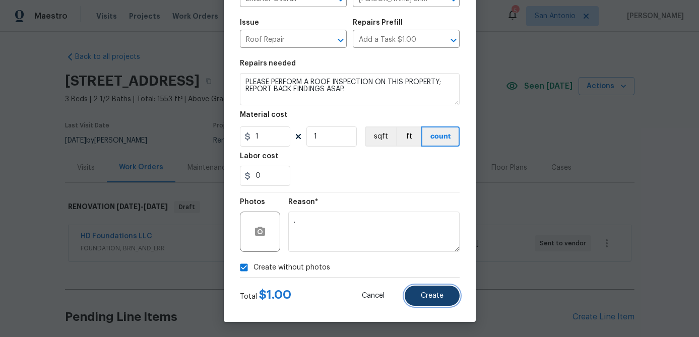
click at [434, 298] on span "Create" at bounding box center [432, 296] width 23 height 8
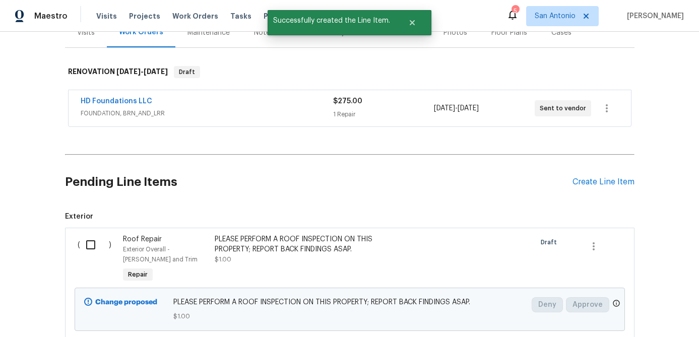
scroll to position [208, 0]
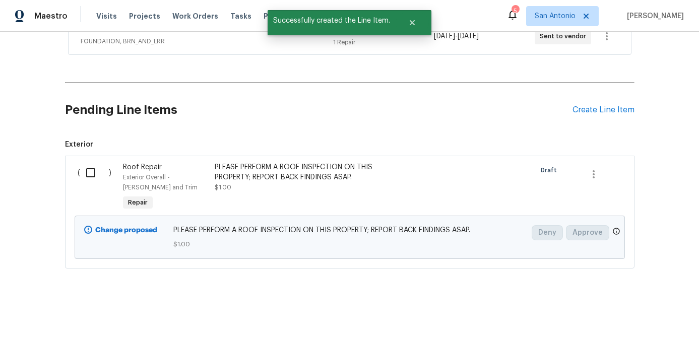
click at [88, 171] on input "checkbox" at bounding box center [94, 172] width 29 height 21
checkbox input "true"
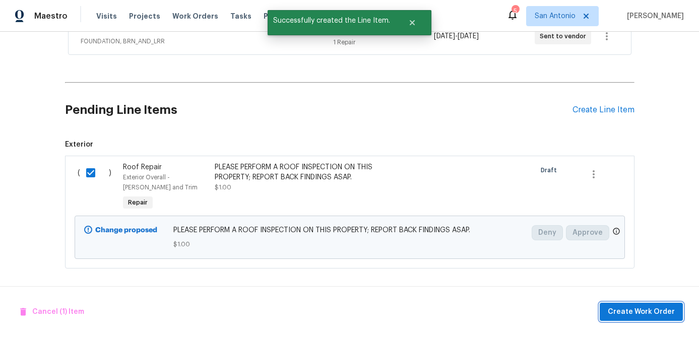
click at [644, 313] on span "Create Work Order" at bounding box center [641, 312] width 67 height 13
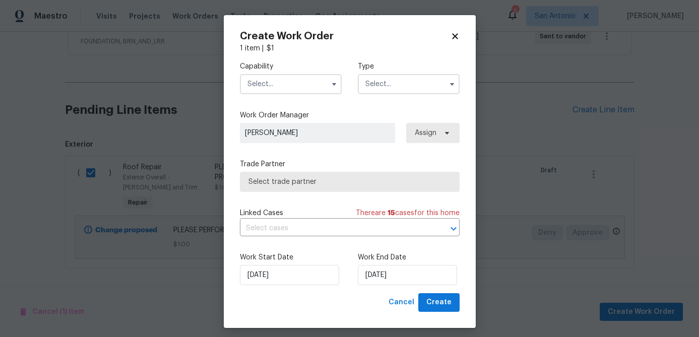
click at [277, 88] on input "text" at bounding box center [291, 84] width 102 height 20
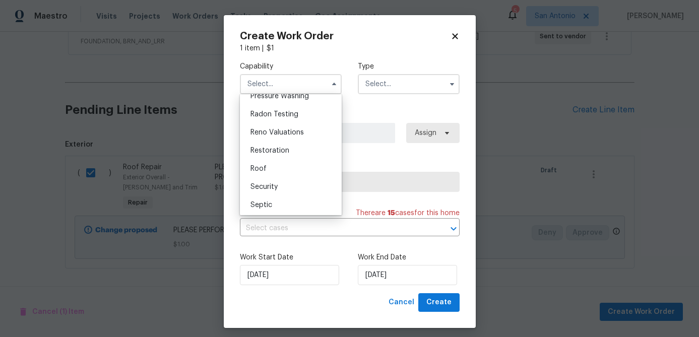
scroll to position [957, 0]
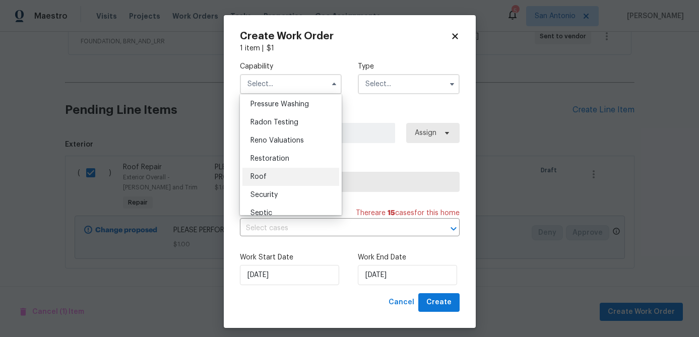
click at [257, 178] on span "Roof" at bounding box center [258, 176] width 16 height 7
type input "Roof"
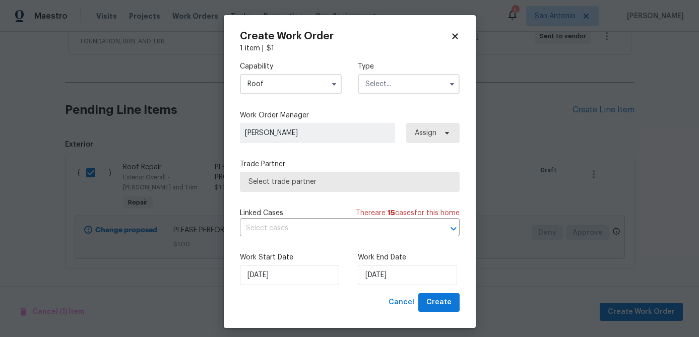
drag, startPoint x: 448, startPoint y: 49, endPoint x: 435, endPoint y: 63, distance: 19.6
click at [448, 49] on div "1 item | $ 1" at bounding box center [350, 48] width 220 height 10
click at [410, 84] on input "text" at bounding box center [409, 84] width 102 height 20
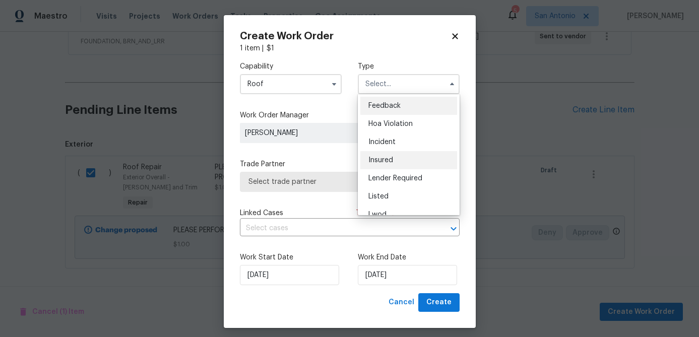
scroll to position [120, 0]
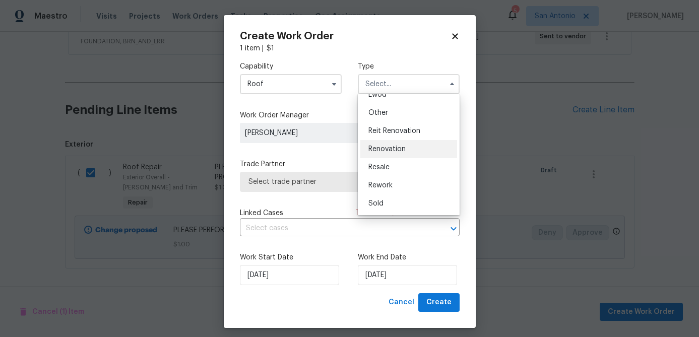
click at [390, 151] on span "Renovation" at bounding box center [386, 149] width 37 height 7
type input "Renovation"
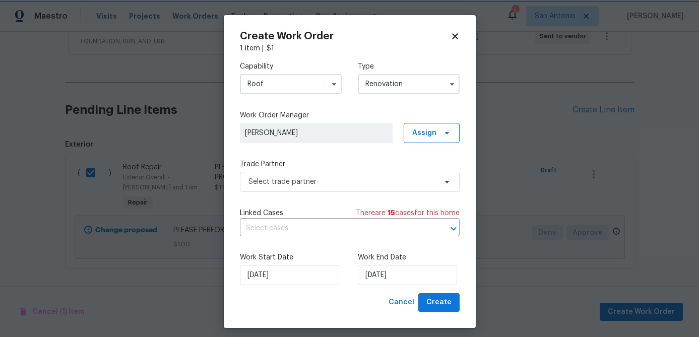
scroll to position [0, 0]
click at [327, 178] on span "Select trade partner" at bounding box center [342, 182] width 188 height 10
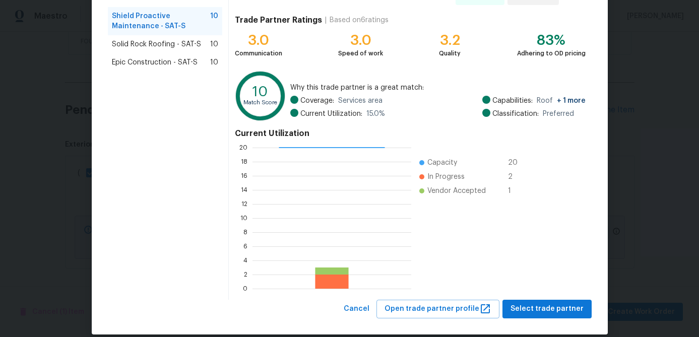
scroll to position [107, 0]
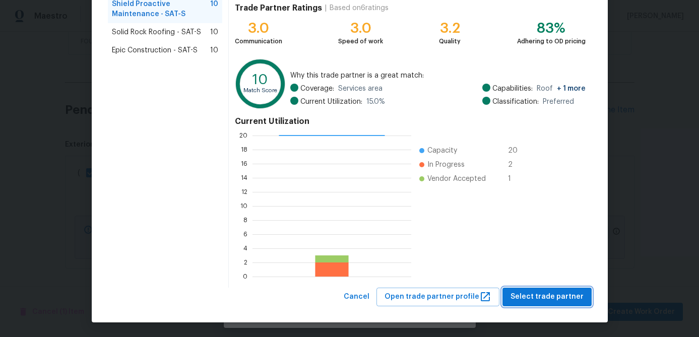
click at [532, 294] on span "Select trade partner" at bounding box center [546, 297] width 73 height 13
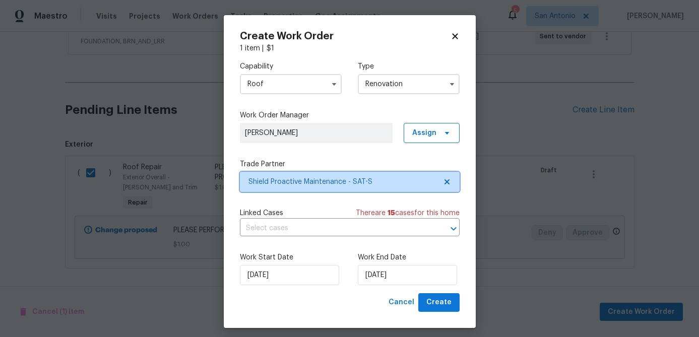
scroll to position [0, 0]
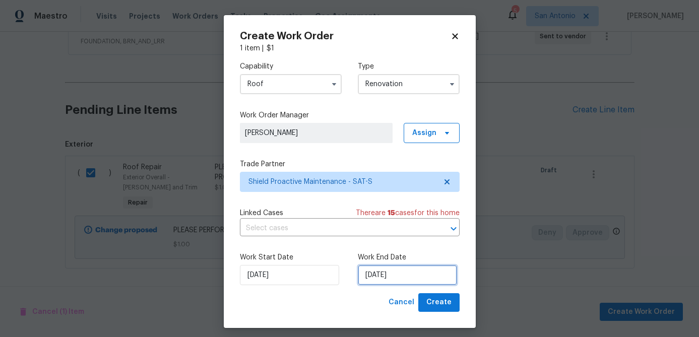
click at [425, 280] on input "[DATE]" at bounding box center [407, 275] width 99 height 20
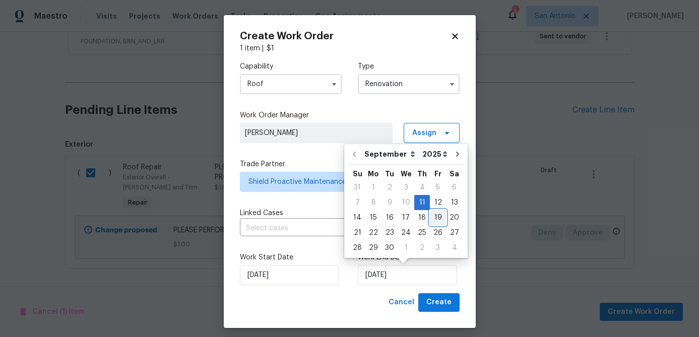
click at [439, 220] on div "19" at bounding box center [438, 218] width 16 height 14
type input "[DATE]"
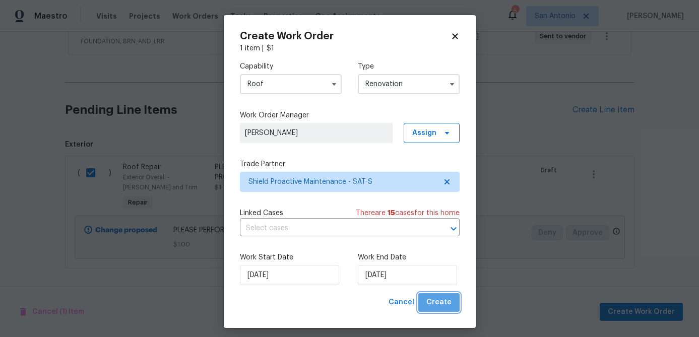
click at [452, 305] on button "Create" at bounding box center [438, 302] width 41 height 19
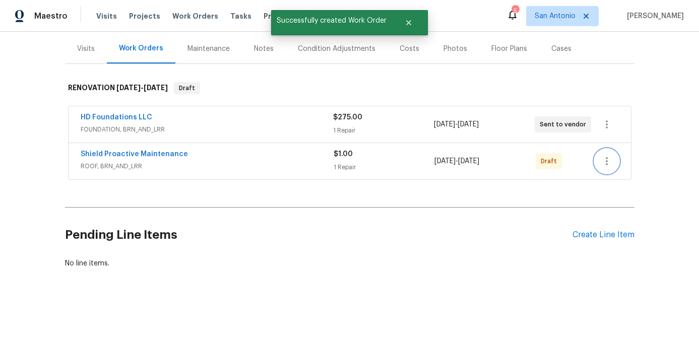
click at [607, 167] on icon "button" at bounding box center [607, 161] width 12 height 12
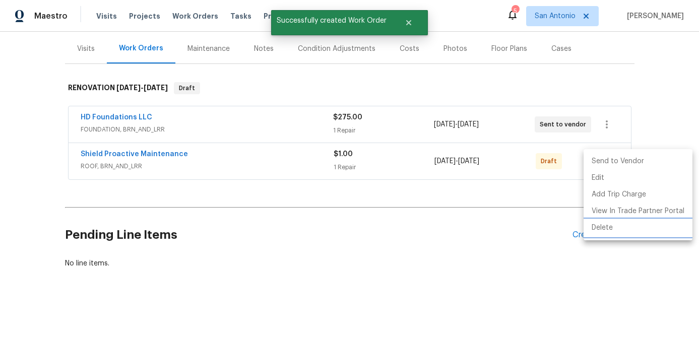
click at [599, 228] on li "Delete" at bounding box center [637, 228] width 109 height 17
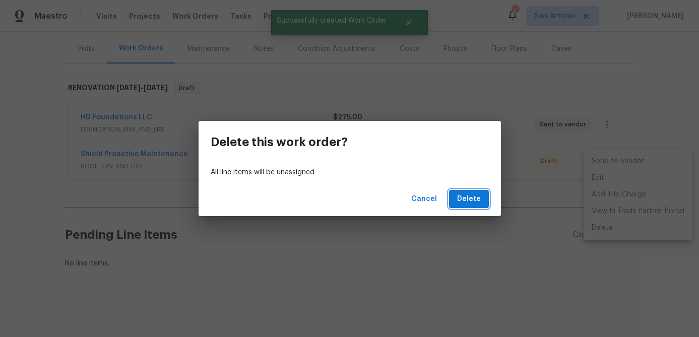
click at [469, 198] on span "Delete" at bounding box center [469, 199] width 24 height 13
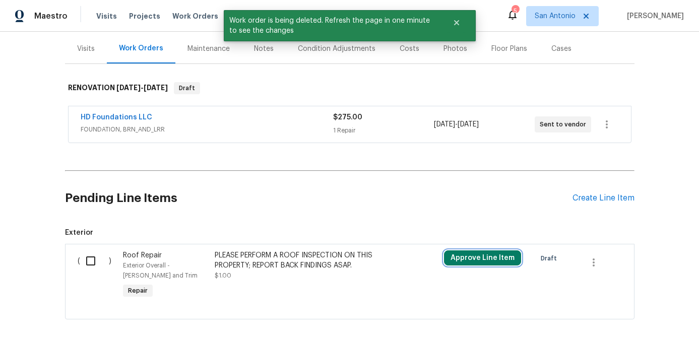
click at [463, 255] on button "Approve Line Item" at bounding box center [482, 257] width 77 height 15
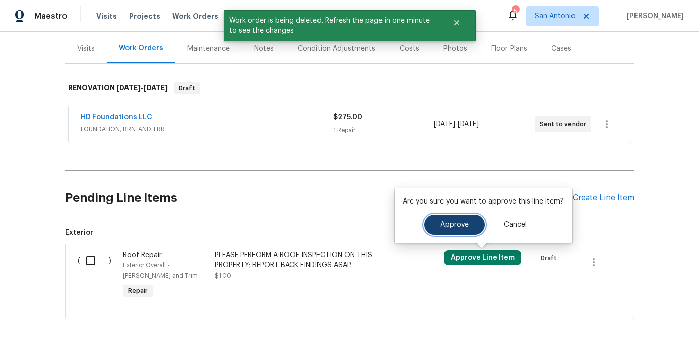
click at [448, 232] on button "Approve" at bounding box center [454, 225] width 60 height 20
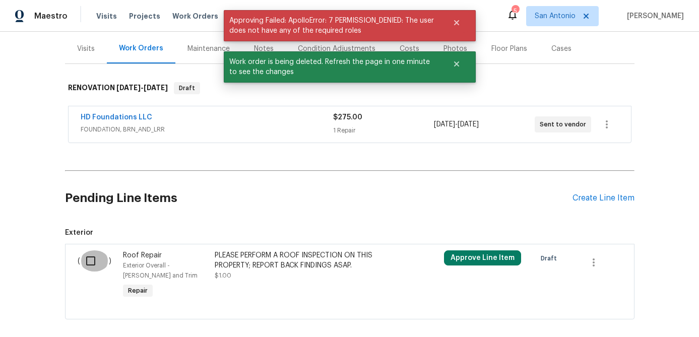
click at [92, 262] on input "checkbox" at bounding box center [94, 260] width 29 height 21
checkbox input "true"
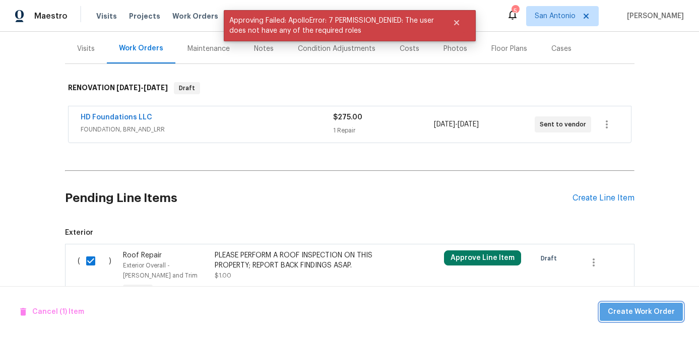
click at [647, 313] on span "Create Work Order" at bounding box center [641, 312] width 67 height 13
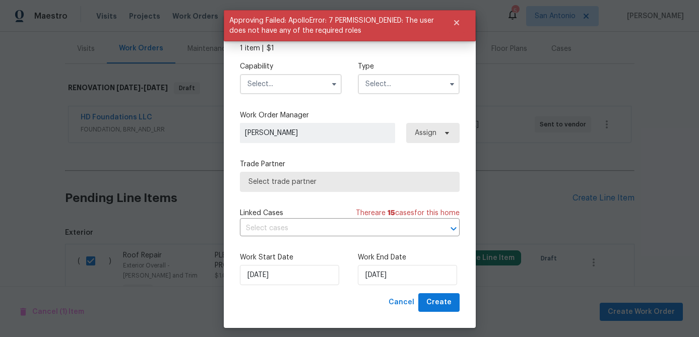
click at [298, 83] on input "text" at bounding box center [291, 84] width 102 height 20
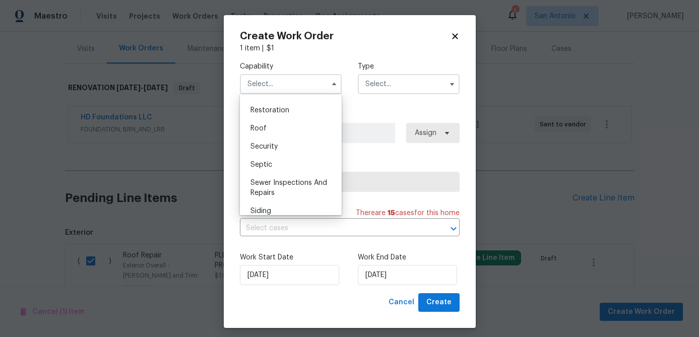
scroll to position [1006, 0]
click at [262, 131] on span "Roof" at bounding box center [258, 127] width 16 height 7
type input "Roof"
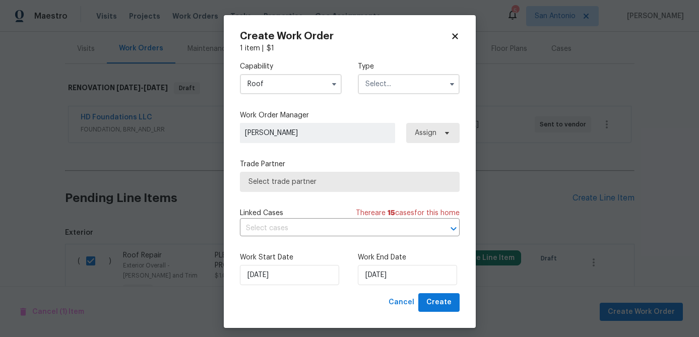
click at [395, 85] on input "text" at bounding box center [409, 84] width 102 height 20
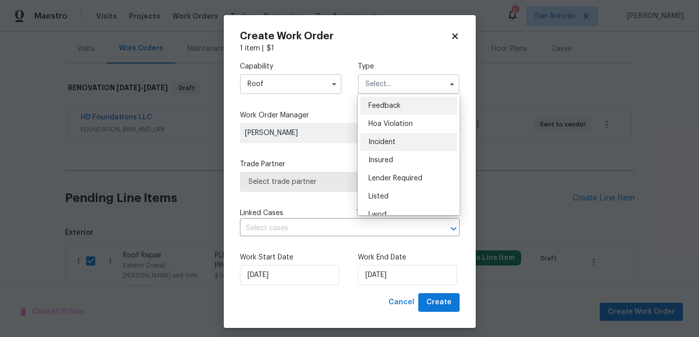
scroll to position [120, 0]
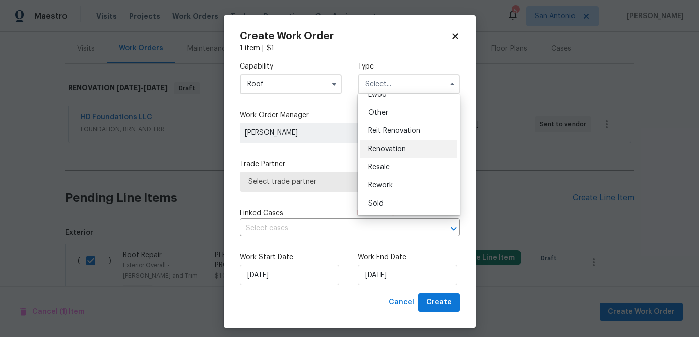
click at [391, 146] on span "Renovation" at bounding box center [386, 149] width 37 height 7
type input "Renovation"
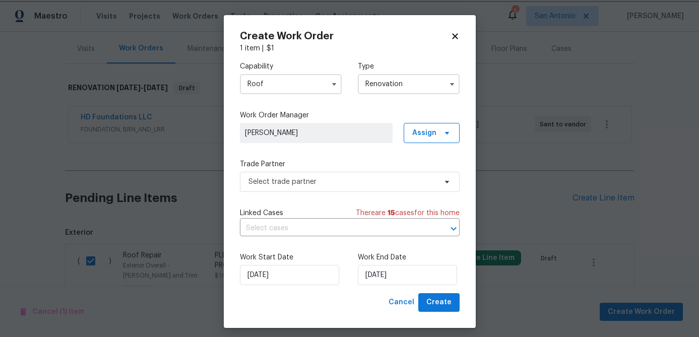
scroll to position [0, 0]
click at [366, 182] on span "Select trade partner" at bounding box center [342, 182] width 188 height 10
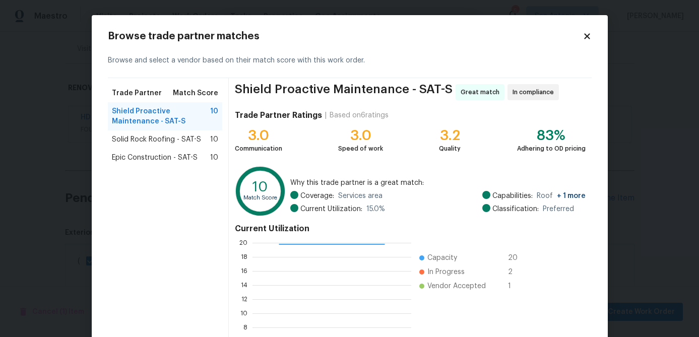
scroll to position [107, 0]
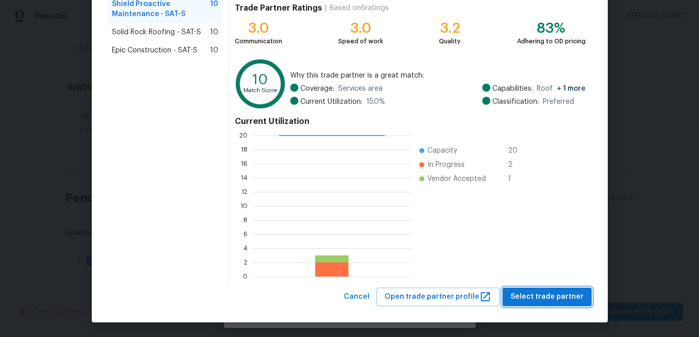
click at [537, 297] on span "Select trade partner" at bounding box center [546, 297] width 73 height 13
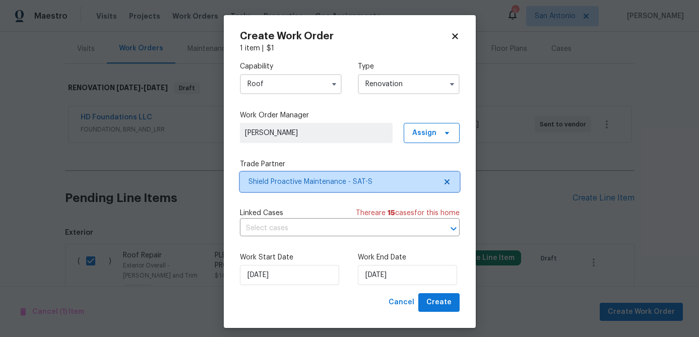
scroll to position [0, 0]
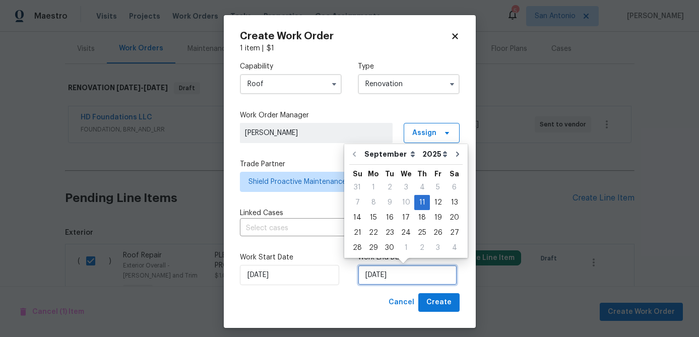
click at [403, 278] on input "[DATE]" at bounding box center [407, 275] width 99 height 20
click at [438, 217] on div "19" at bounding box center [438, 218] width 16 height 14
type input "[DATE]"
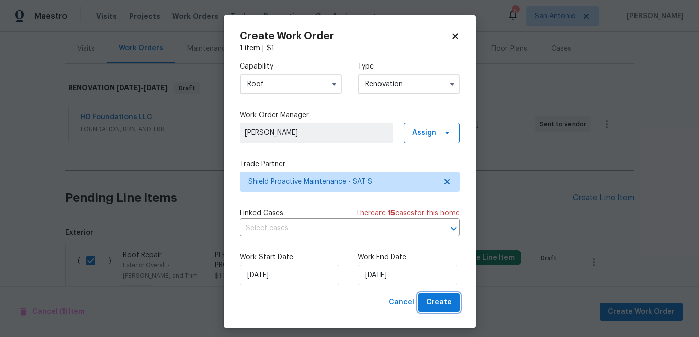
click at [440, 301] on span "Create" at bounding box center [438, 302] width 25 height 13
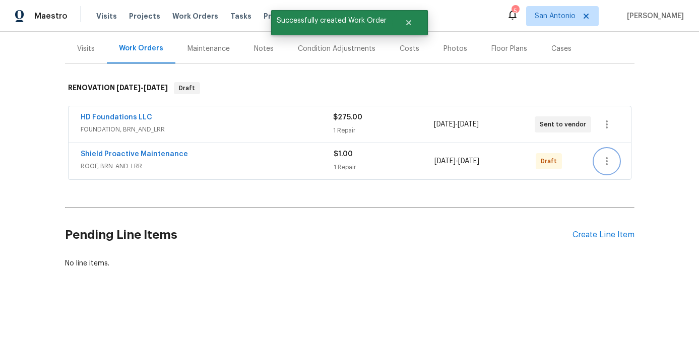
click at [610, 163] on icon "button" at bounding box center [607, 161] width 12 height 12
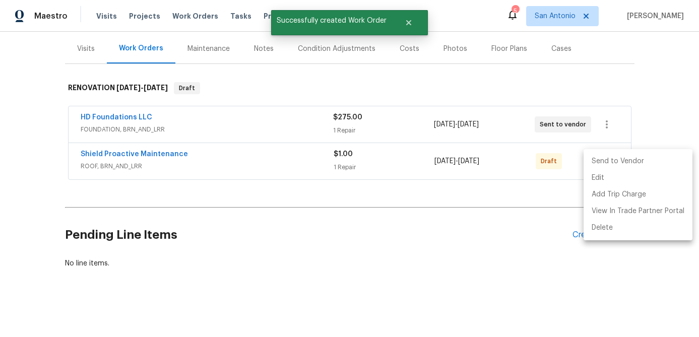
click at [610, 163] on li "Send to Vendor" at bounding box center [637, 161] width 109 height 17
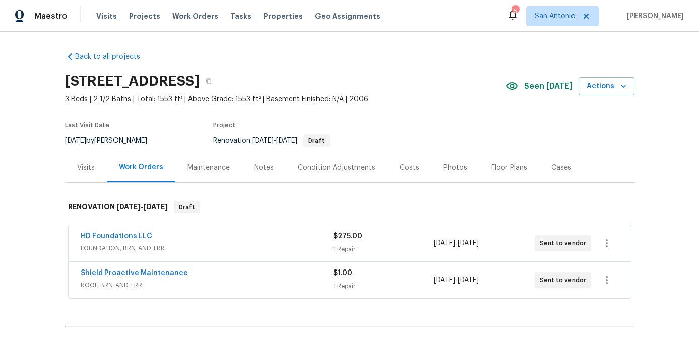
click at [268, 168] on div "Notes" at bounding box center [264, 168] width 20 height 10
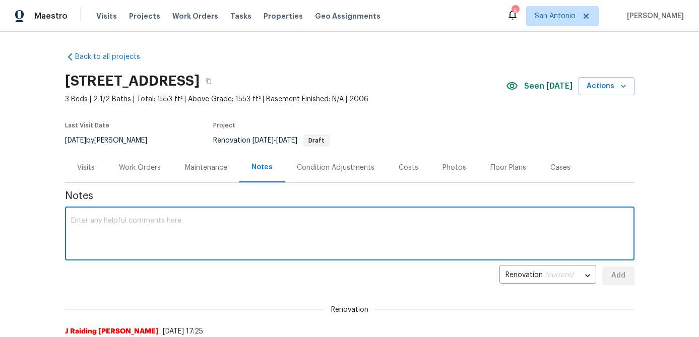
click at [152, 236] on textarea at bounding box center [349, 234] width 557 height 35
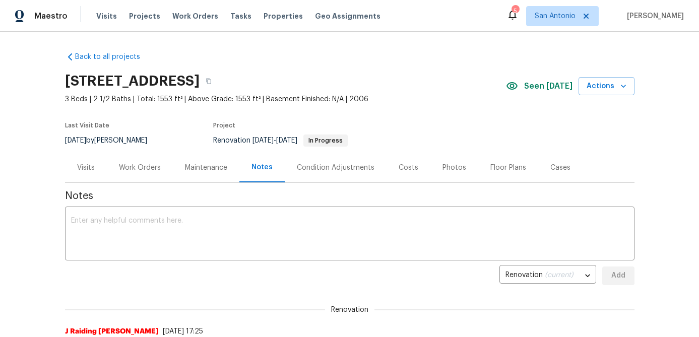
click at [124, 167] on div "Work Orders" at bounding box center [140, 168] width 42 height 10
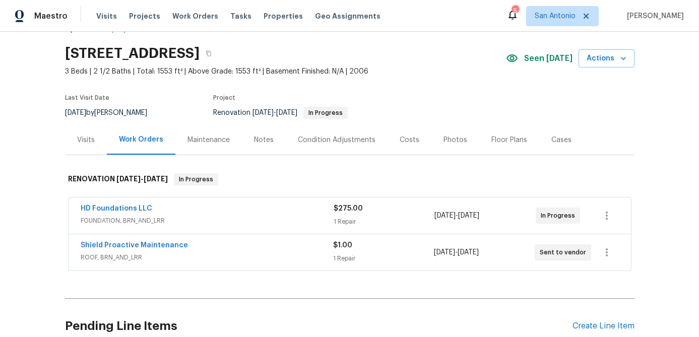
scroll to position [29, 0]
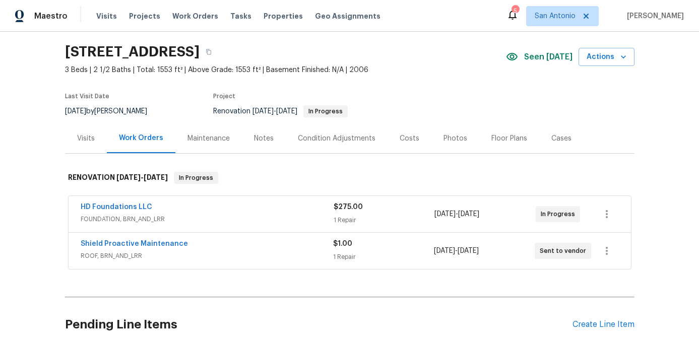
click at [225, 254] on span "ROOF, BRN_AND_LRR" at bounding box center [207, 256] width 252 height 10
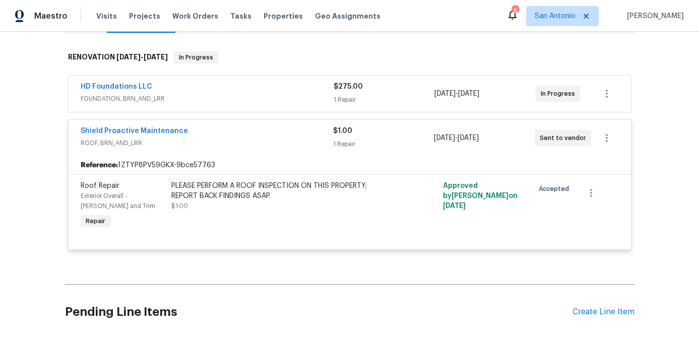
scroll to position [151, 0]
click at [235, 200] on div "PLEASE PERFORM A ROOF INSPECTION ON THIS PROPERTY; REPORT BACK FINDINGS ASAP." at bounding box center [281, 190] width 221 height 20
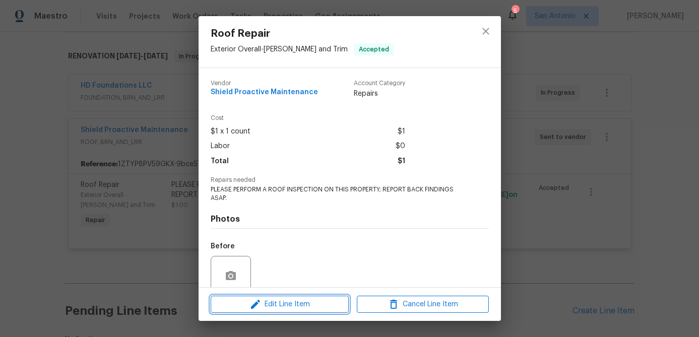
click at [284, 303] on span "Edit Line Item" at bounding box center [280, 304] width 132 height 13
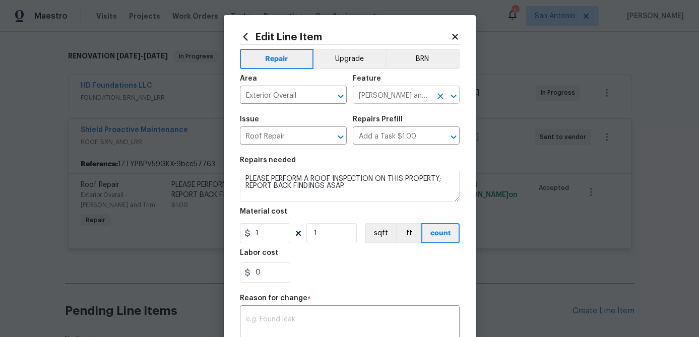
click at [437, 96] on icon "Clear" at bounding box center [440, 96] width 10 height 10
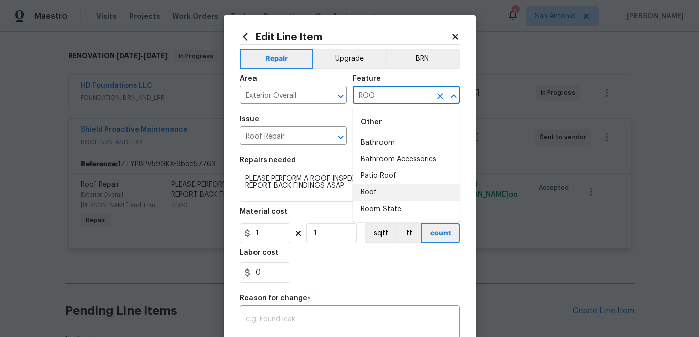
click at [373, 193] on li "Roof" at bounding box center [406, 192] width 107 height 17
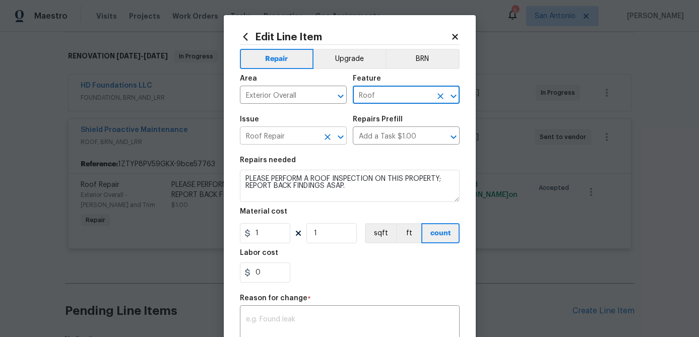
type input "Roof"
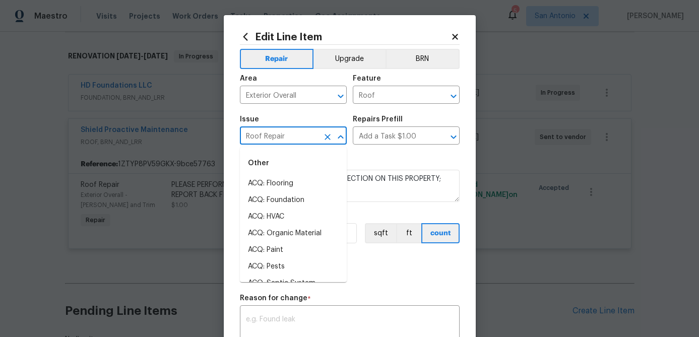
click at [313, 142] on input "Roof Repair" at bounding box center [279, 137] width 79 height 16
click at [442, 143] on button "Clear" at bounding box center [440, 137] width 14 height 14
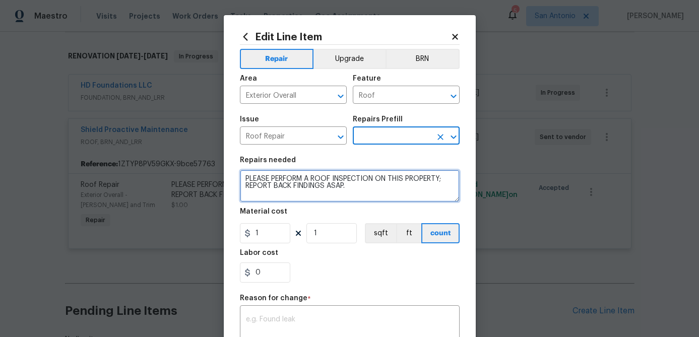
click at [375, 196] on textarea "PLEASE PERFORM A ROOF INSPECTION ON THIS PROPERTY; REPORT BACK FINDINGS ASAP." at bounding box center [350, 186] width 220 height 32
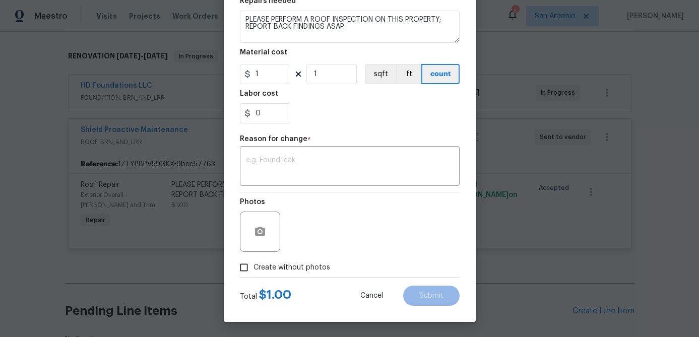
click at [245, 265] on input "Create without photos" at bounding box center [243, 267] width 19 height 19
checkbox input "true"
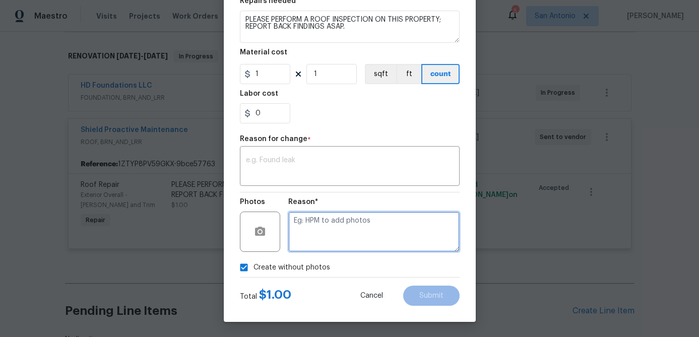
click at [365, 233] on textarea at bounding box center [373, 232] width 171 height 40
type textarea "."
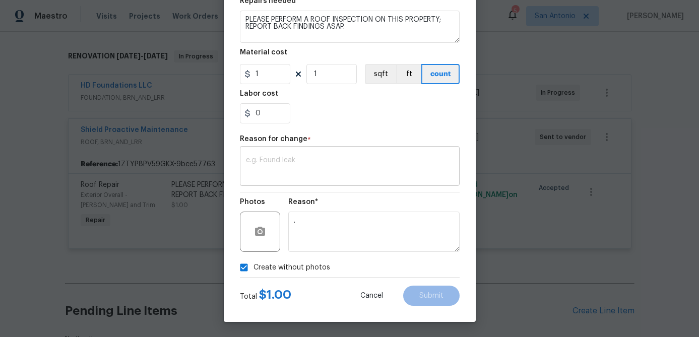
click at [368, 169] on textarea at bounding box center [350, 167] width 208 height 21
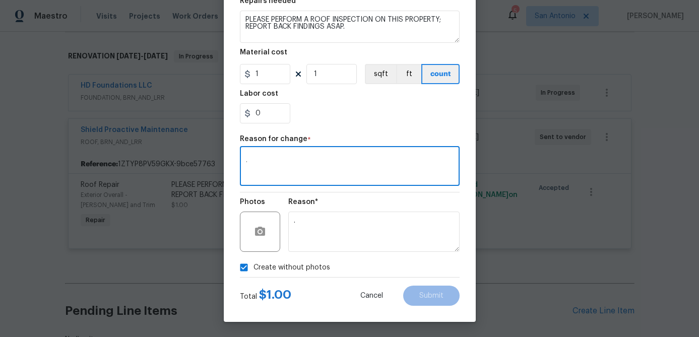
type textarea "."
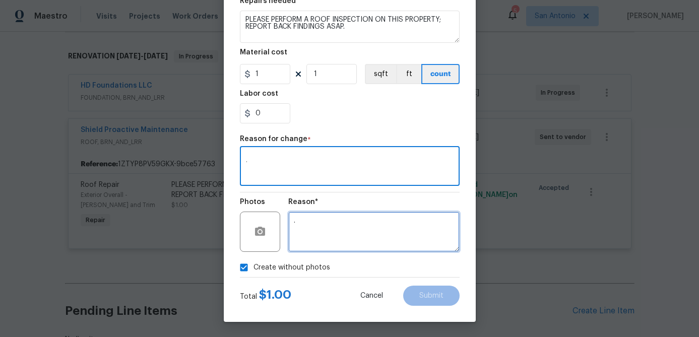
click at [360, 236] on textarea "." at bounding box center [373, 232] width 171 height 40
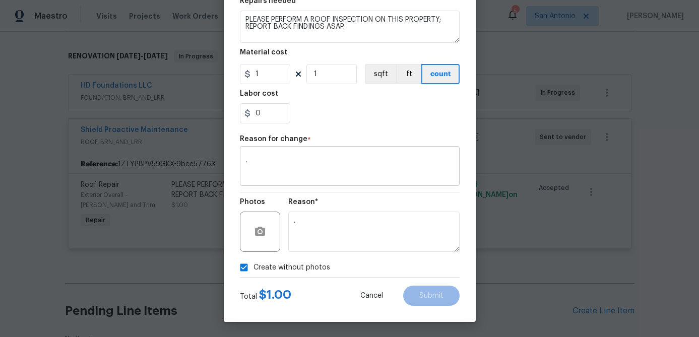
click at [299, 172] on textarea "." at bounding box center [350, 167] width 208 height 21
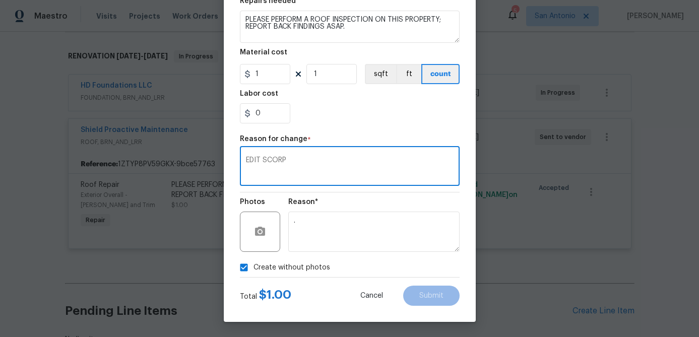
type textarea "EDIT SCORP"
click at [309, 168] on textarea "EDIT SCORP" at bounding box center [350, 167] width 208 height 21
type textarea "E"
type textarea "."
click at [339, 78] on input "1" at bounding box center [331, 74] width 50 height 20
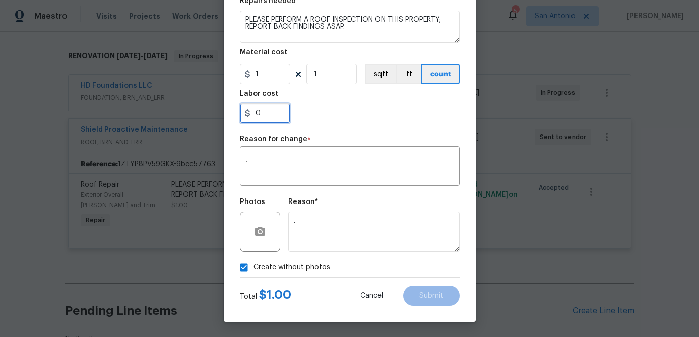
click at [281, 104] on input "0" at bounding box center [265, 113] width 50 height 20
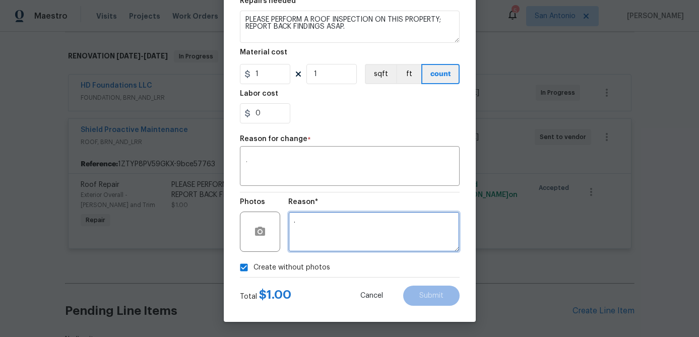
click at [369, 224] on textarea "." at bounding box center [373, 232] width 171 height 40
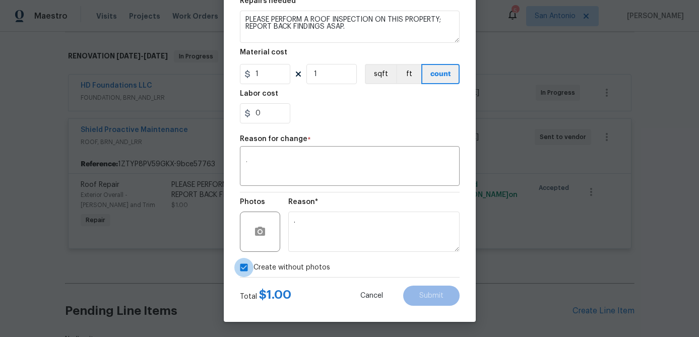
click at [243, 267] on input "Create without photos" at bounding box center [243, 267] width 19 height 19
checkbox input "true"
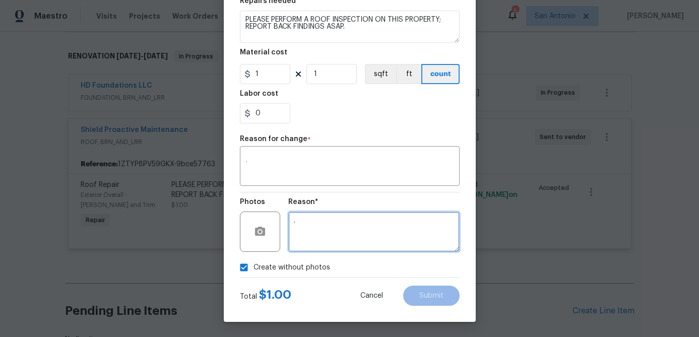
click at [319, 223] on textarea "." at bounding box center [373, 232] width 171 height 40
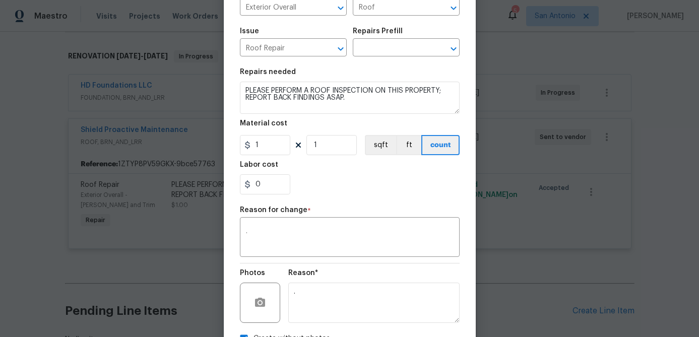
scroll to position [0, 0]
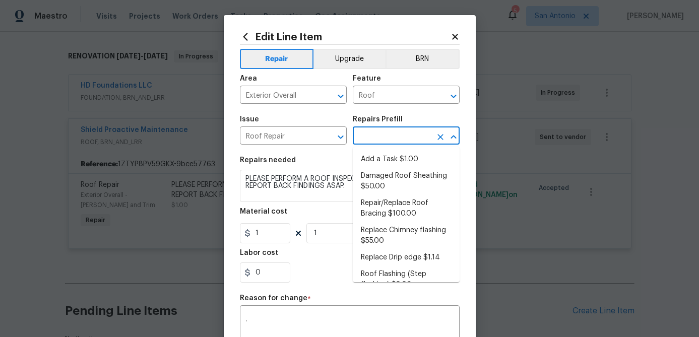
click at [403, 138] on input "text" at bounding box center [392, 137] width 79 height 16
click at [318, 209] on div "Material cost" at bounding box center [350, 214] width 220 height 13
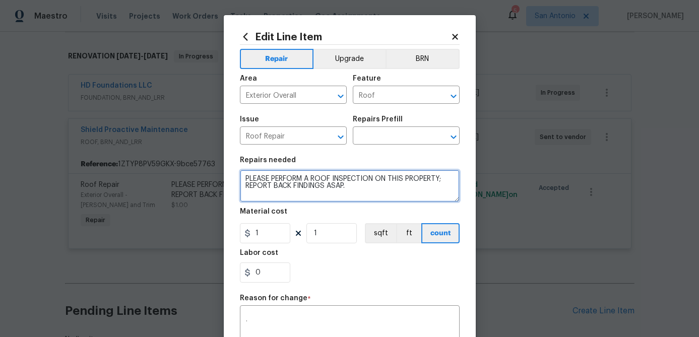
drag, startPoint x: 352, startPoint y: 186, endPoint x: 235, endPoint y: 172, distance: 117.3
click at [235, 172] on div "Edit Line Item Repair Upgrade BRN Area Exterior Overall ​ Feature Roof ​ Issue …" at bounding box center [350, 248] width 252 height 466
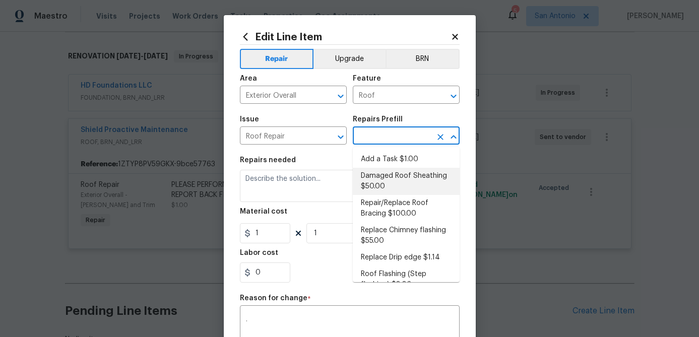
click at [383, 137] on input "text" at bounding box center [392, 137] width 79 height 16
click at [392, 158] on li "Add a Task $1.00" at bounding box center [406, 159] width 107 height 17
type input "Eaves and Trim"
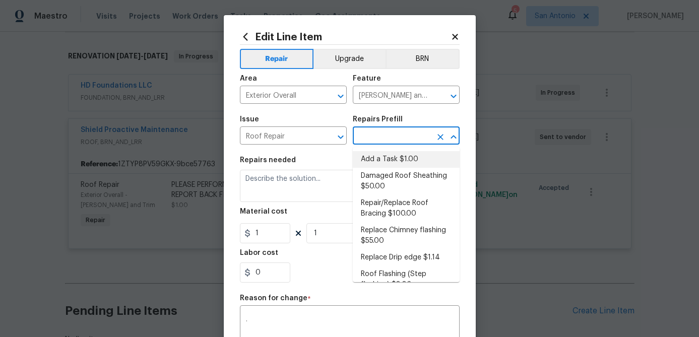
type input "Add a Task $1.00"
type textarea "HPM to detail"
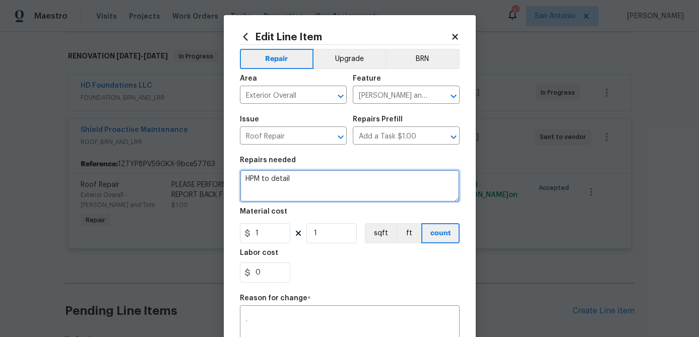
drag, startPoint x: 293, startPoint y: 181, endPoint x: 191, endPoint y: 177, distance: 102.3
click at [191, 177] on div "Edit Line Item Repair Upgrade BRN Area Exterior Overall ​ Feature Eaves and Tri…" at bounding box center [349, 168] width 699 height 337
click at [250, 176] on textarea at bounding box center [350, 186] width 220 height 32
paste textarea "PLEASE PERFORM A ROOF INSPECTION ON THIS PROPERTY; REPORT BACK FINDINGS ASAP."
type textarea "PLEASE PERFORM A ROOF INSPECTION ON THIS PROPERTY; REPORT BACK FINDINGS ASAP."
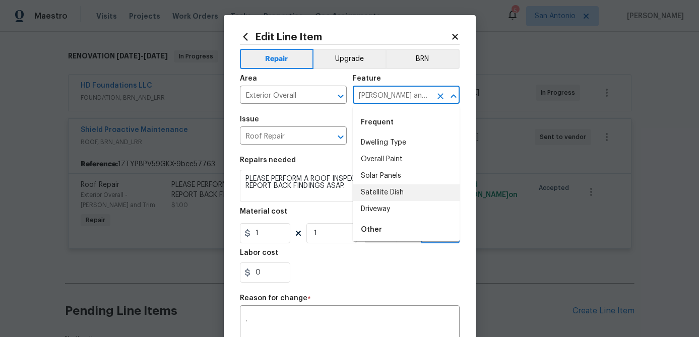
click at [423, 98] on input "Eaves and Trim" at bounding box center [392, 96] width 79 height 16
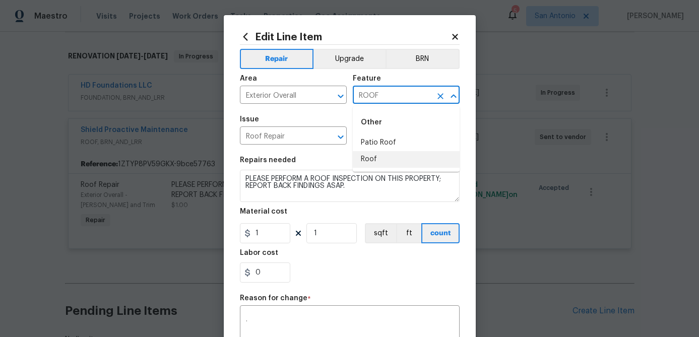
click at [372, 157] on li "Roof" at bounding box center [406, 159] width 107 height 17
type input "Roof"
click at [316, 132] on input "Roof Repair" at bounding box center [279, 137] width 79 height 16
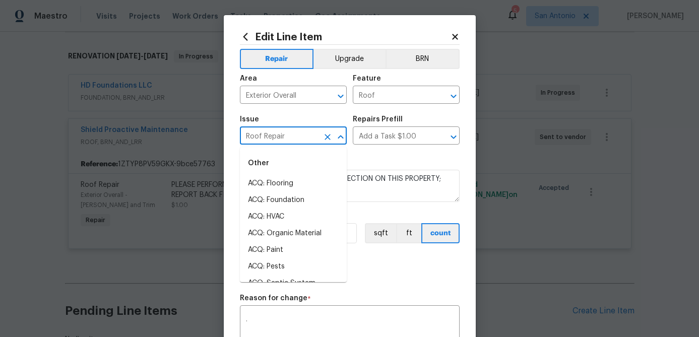
click at [310, 135] on input "Roof Repair" at bounding box center [279, 137] width 79 height 16
click at [354, 272] on div "0" at bounding box center [350, 272] width 220 height 20
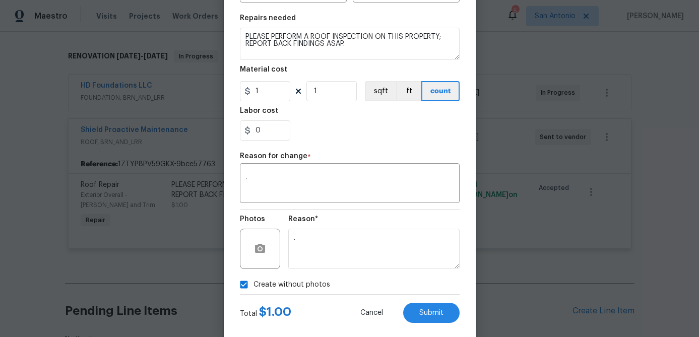
scroll to position [144, 0]
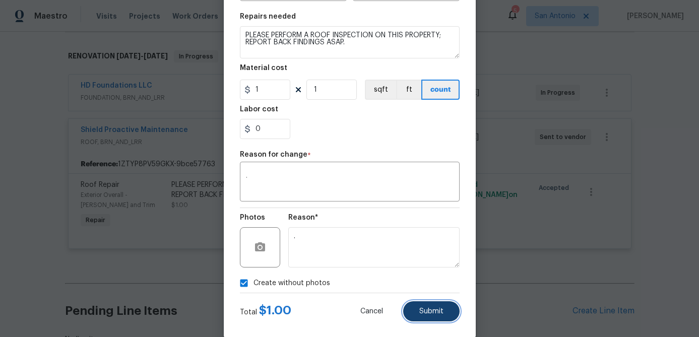
click at [432, 310] on span "Submit" at bounding box center [431, 312] width 24 height 8
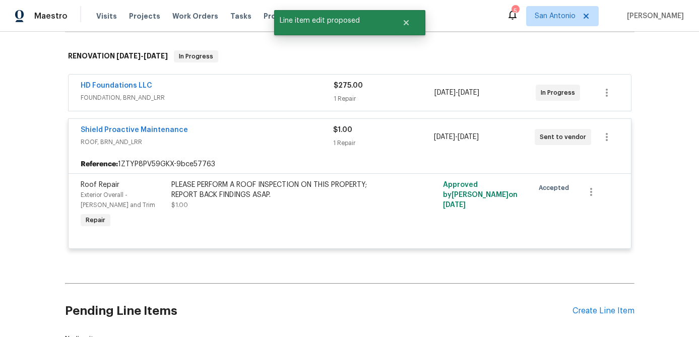
scroll to position [0, 0]
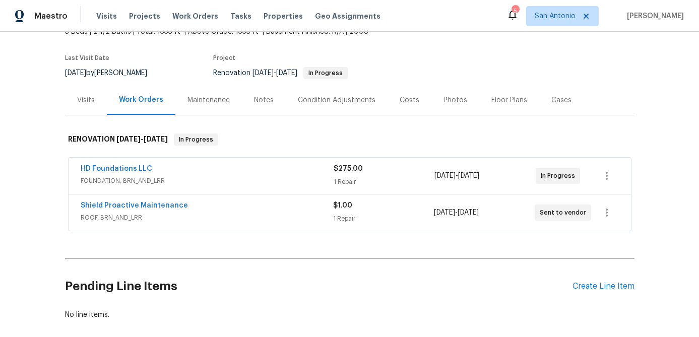
scroll to position [110, 0]
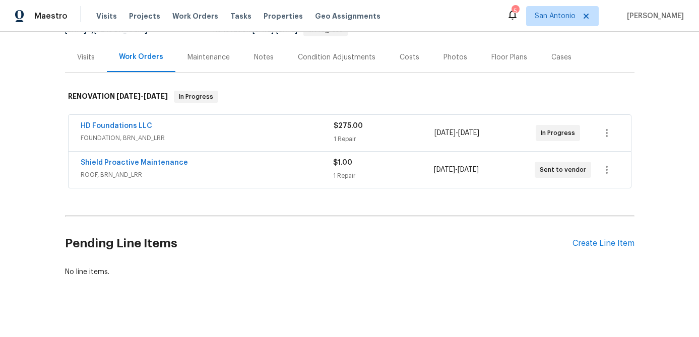
click at [227, 175] on span "ROOF, BRN_AND_LRR" at bounding box center [207, 175] width 252 height 10
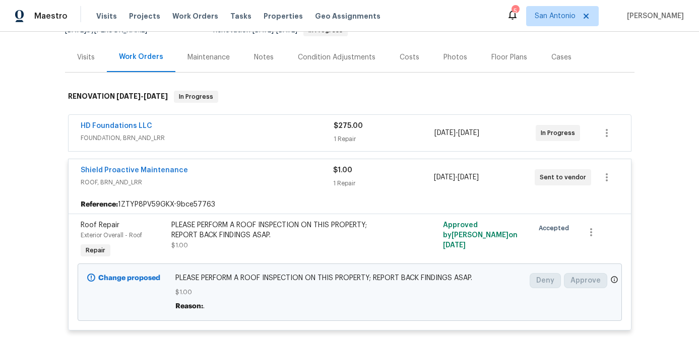
click at [226, 175] on div "Shield Proactive Maintenance" at bounding box center [207, 171] width 252 height 12
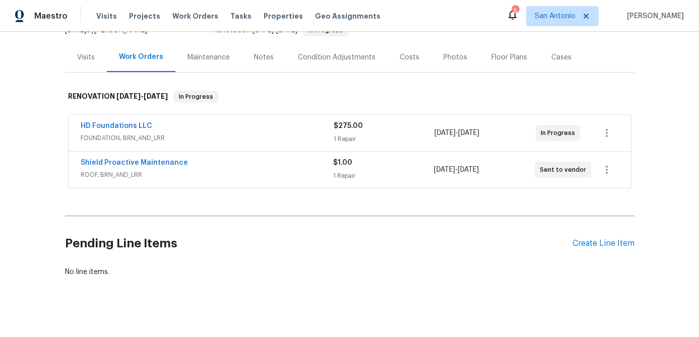
click at [240, 125] on div "HD Foundations LLC" at bounding box center [207, 127] width 253 height 12
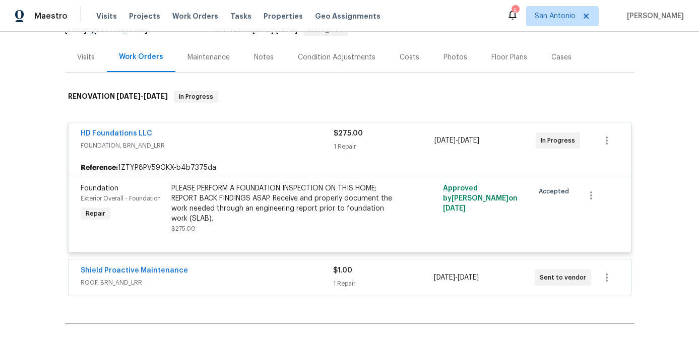
click at [213, 148] on span "FOUNDATION, BRN_AND_LRR" at bounding box center [207, 146] width 253 height 10
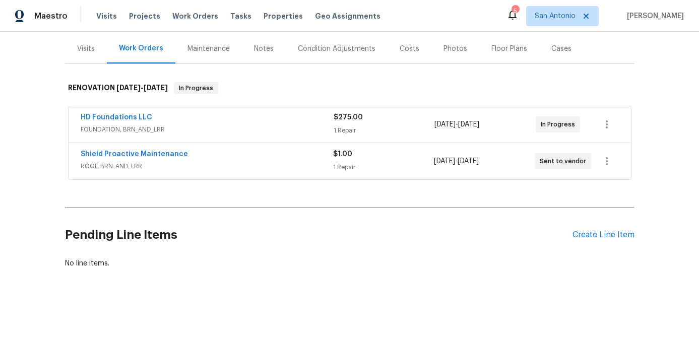
scroll to position [0, 0]
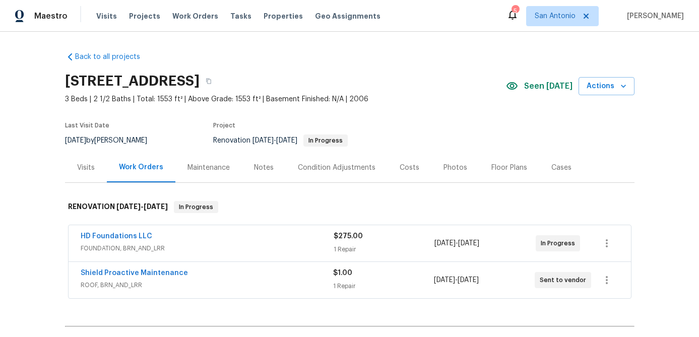
click at [259, 165] on div "Notes" at bounding box center [264, 168] width 20 height 10
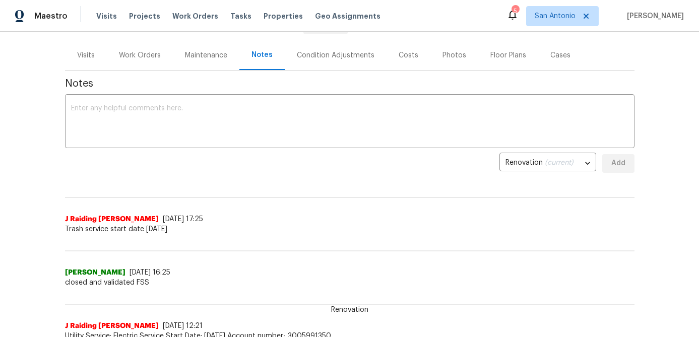
scroll to position [89, 0]
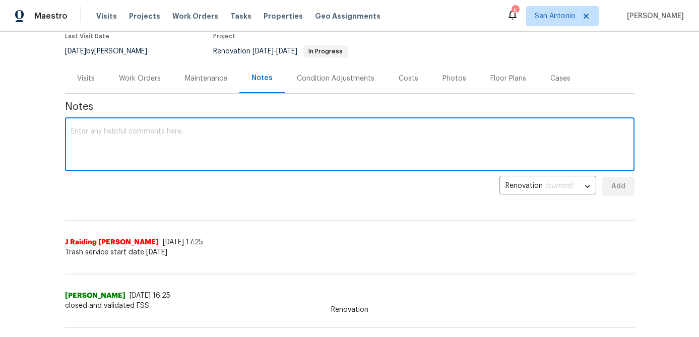
click at [215, 141] on textarea at bounding box center [349, 145] width 557 height 35
type textarea "F"
type textarea "Floor Scan Visit 9/10/25 Performed floor scan on the home this morning."
click at [611, 181] on span "Add" at bounding box center [618, 186] width 16 height 13
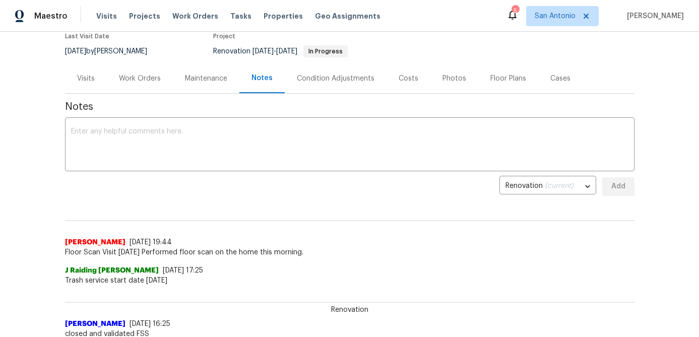
drag, startPoint x: 372, startPoint y: 176, endPoint x: 372, endPoint y: 195, distance: 19.1
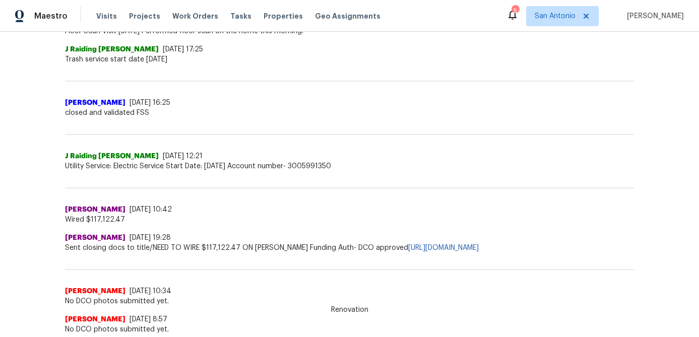
scroll to position [0, 0]
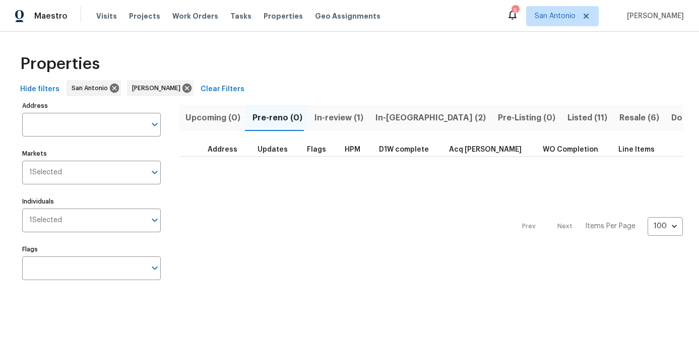
click at [326, 119] on span "In-review (1)" at bounding box center [338, 118] width 49 height 14
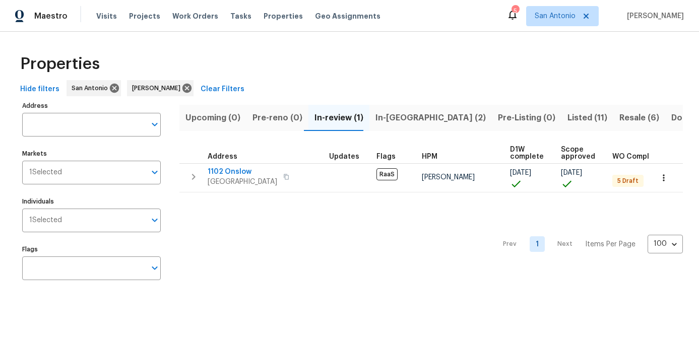
click at [391, 119] on span "In-reno (2)" at bounding box center [430, 118] width 110 height 14
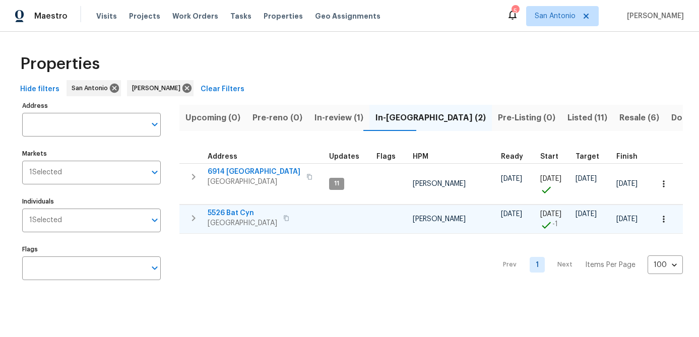
click at [242, 208] on span "5526 Bat Cyn" at bounding box center [243, 213] width 70 height 10
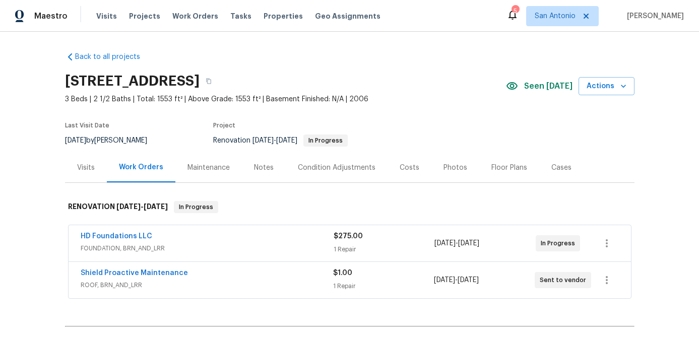
scroll to position [11, 0]
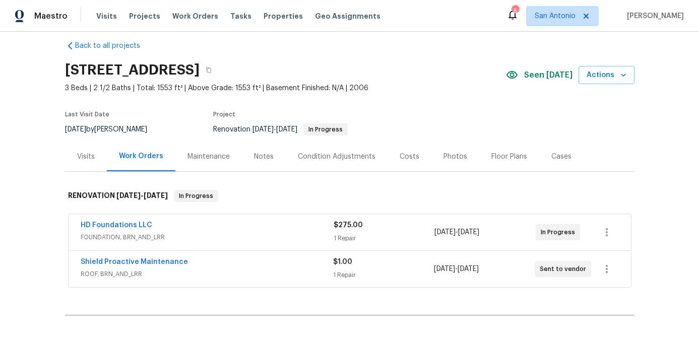
click at [253, 231] on div "HD Foundations LLC" at bounding box center [207, 226] width 253 height 12
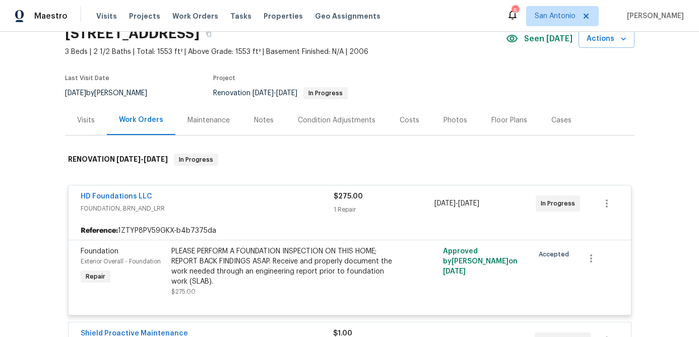
scroll to position [0, 0]
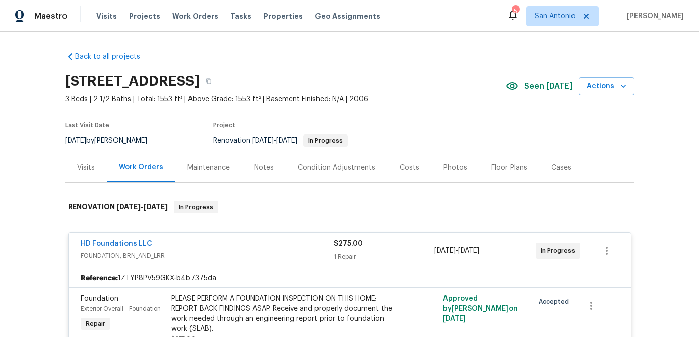
click at [240, 246] on div "HD Foundations LLC" at bounding box center [207, 245] width 253 height 12
